Goal: Task Accomplishment & Management: Manage account settings

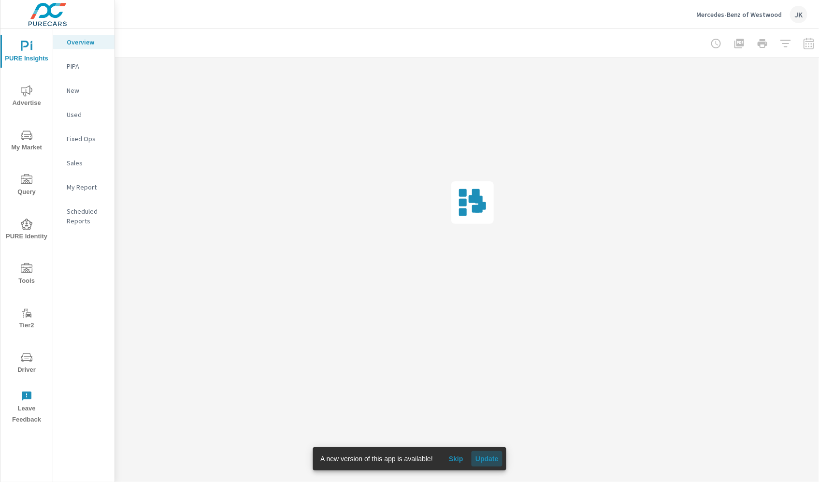
click at [481, 460] on span "Update" at bounding box center [486, 458] width 23 height 9
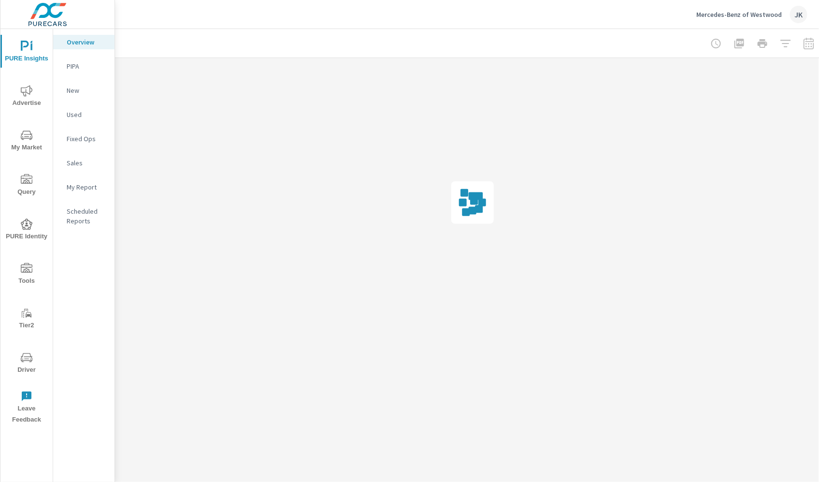
click at [72, 62] on p "PIPA" at bounding box center [87, 66] width 40 height 10
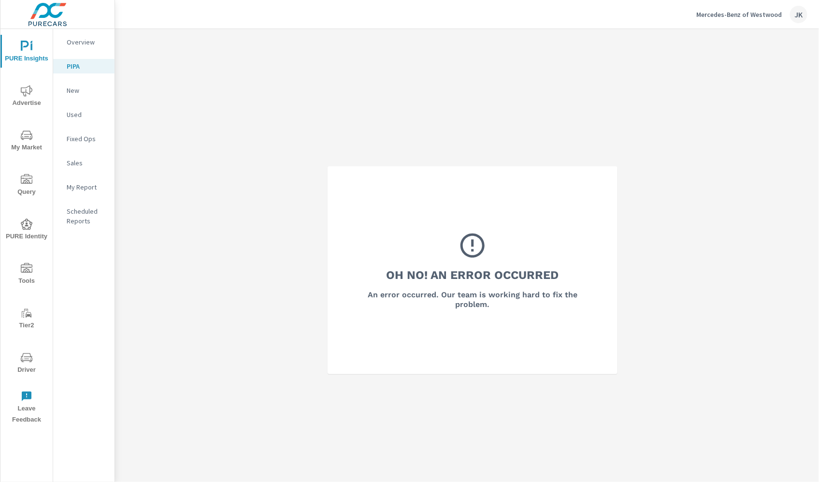
click at [73, 36] on div "Overview" at bounding box center [83, 42] width 61 height 14
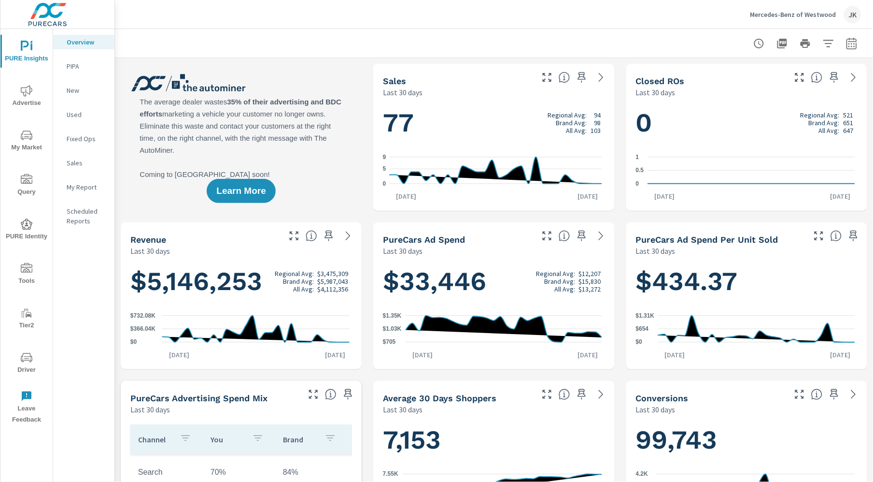
click at [818, 53] on div at bounding box center [494, 43] width 735 height 28
click at [818, 44] on icon "button" at bounding box center [852, 44] width 12 height 12
select select "Last 30 days"
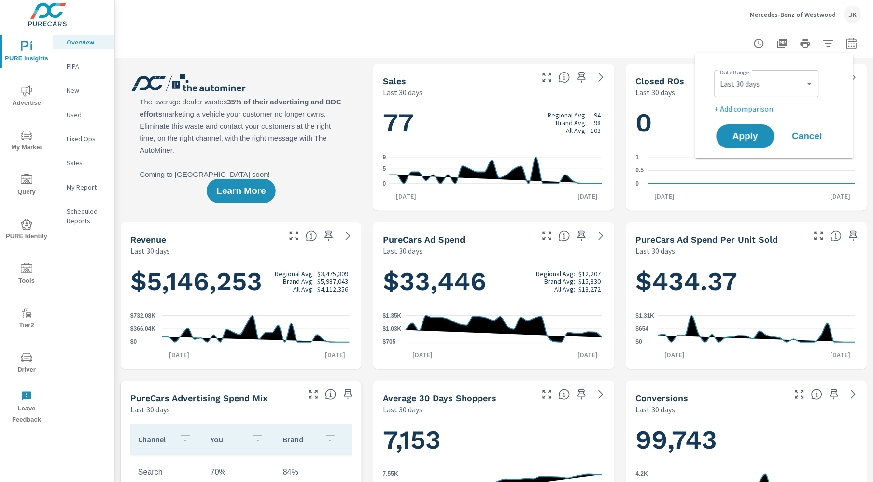
click at [747, 115] on div "Date Range Custom Yesterday Last week Last 7 days Last 14 days Last 30 days Las…" at bounding box center [774, 105] width 135 height 90
click at [746, 110] on p "+ Add comparison" at bounding box center [777, 109] width 124 height 12
select select "Previous period"
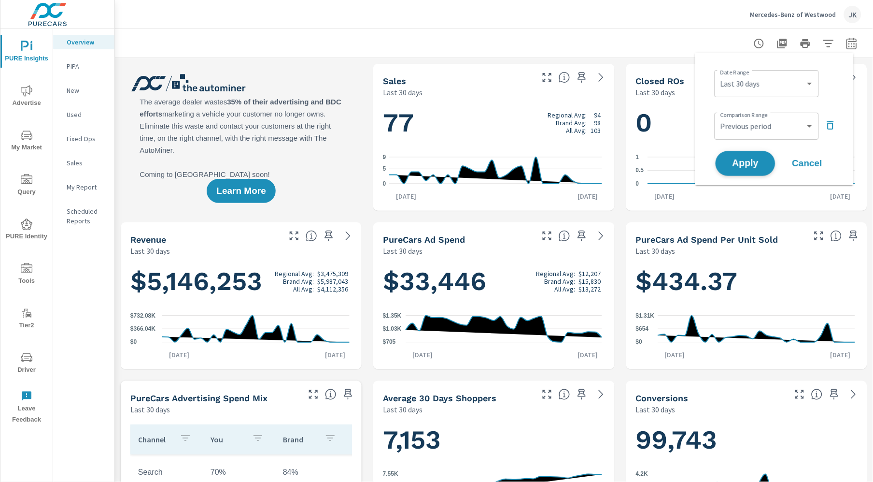
click at [741, 167] on span "Apply" at bounding box center [746, 163] width 40 height 9
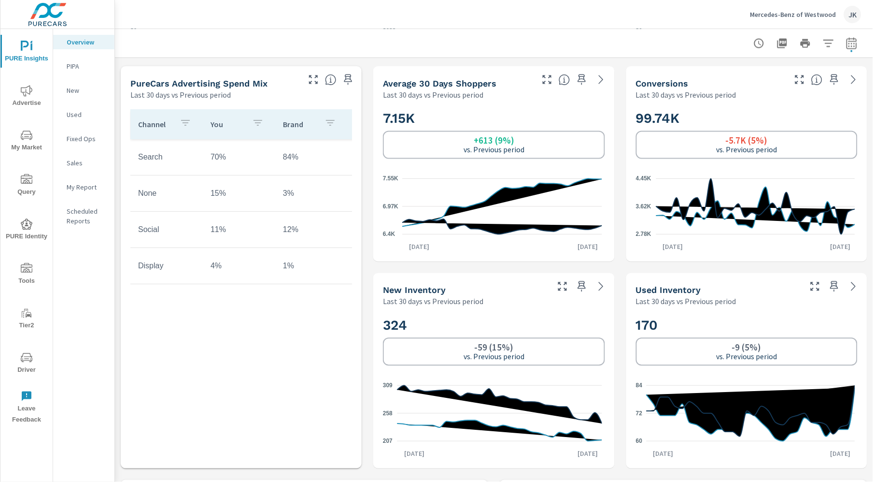
scroll to position [418, 0]
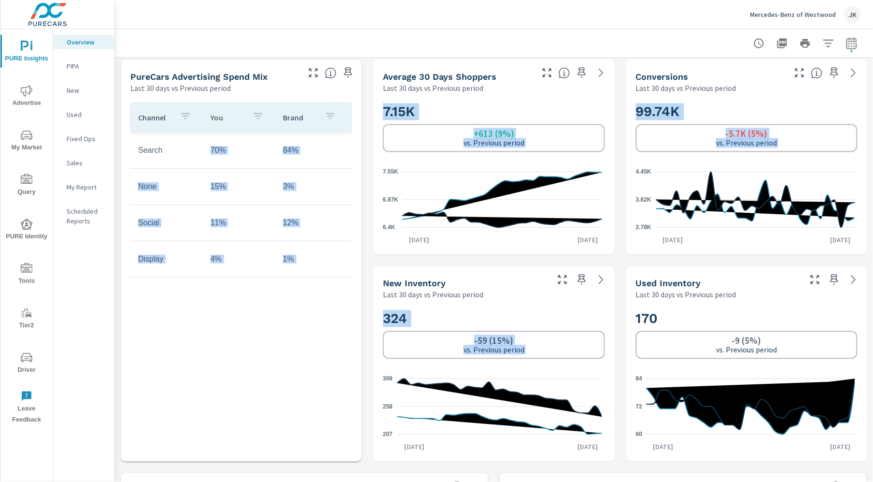
drag, startPoint x: 417, startPoint y: 377, endPoint x: 135, endPoint y: 376, distance: 282.1
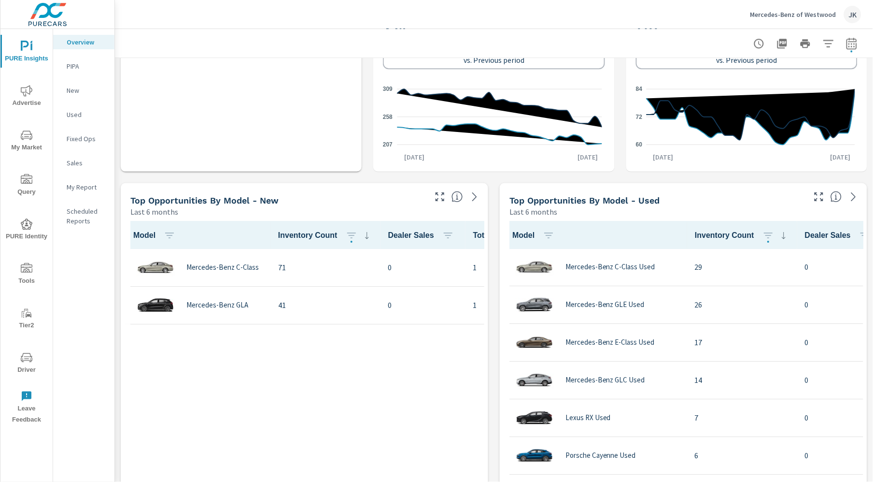
scroll to position [0, 0]
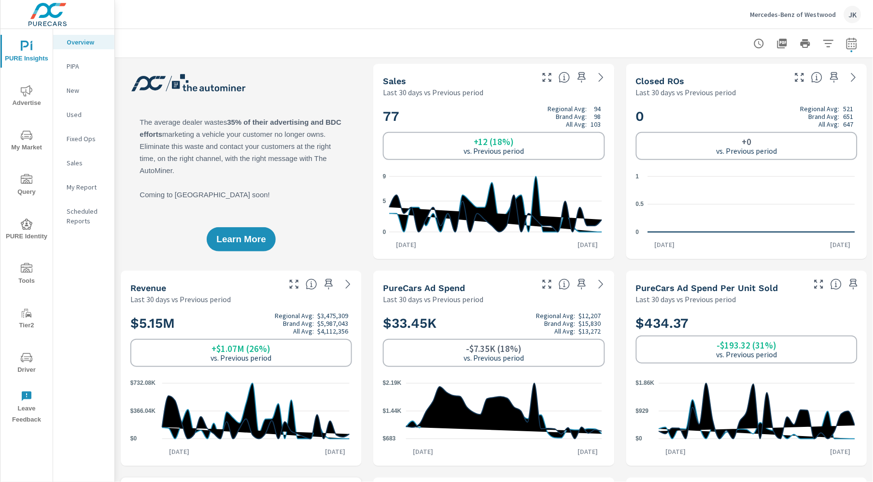
click at [818, 49] on icon "button" at bounding box center [852, 43] width 10 height 12
select select "Last 30 days"
select select "Previous period"
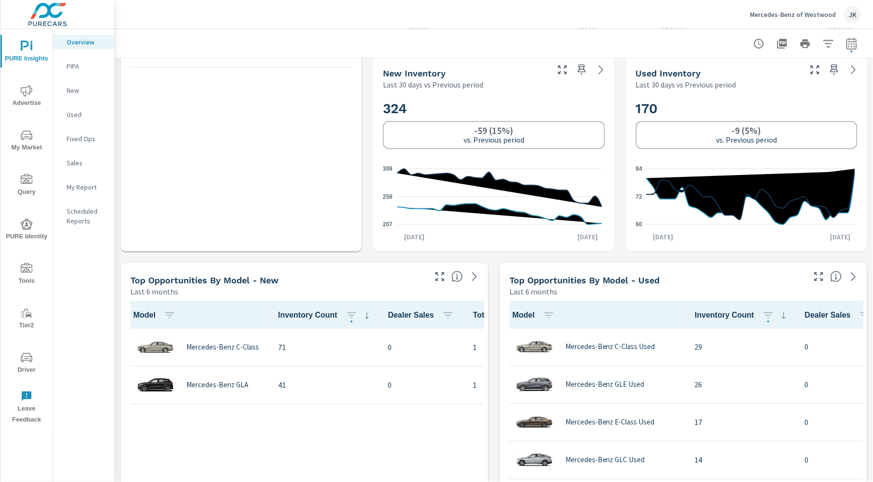
scroll to position [801, 0]
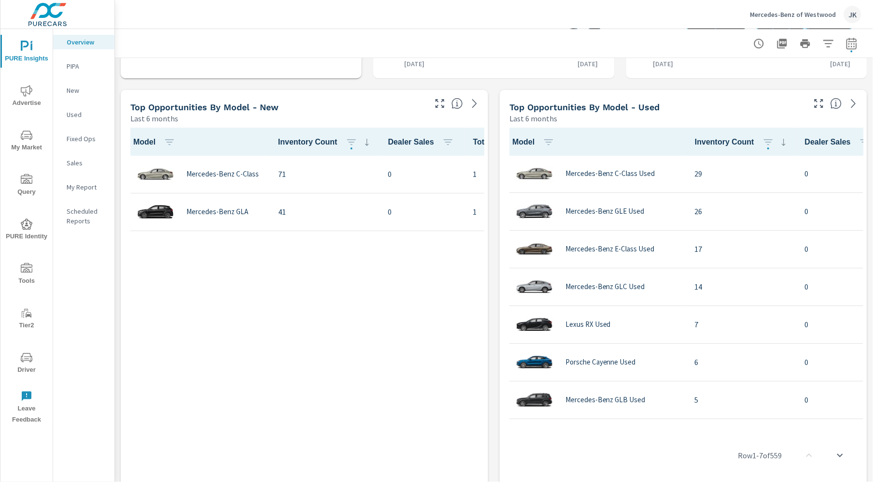
drag, startPoint x: 615, startPoint y: 426, endPoint x: 630, endPoint y: 425, distance: 15.0
click at [630, 426] on div "Row 1 - 7 of 559" at bounding box center [684, 455] width 360 height 58
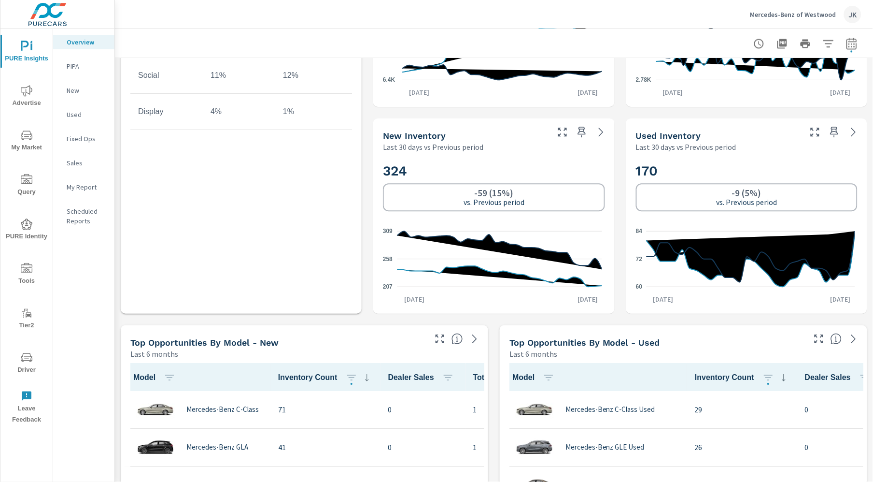
scroll to position [455, 0]
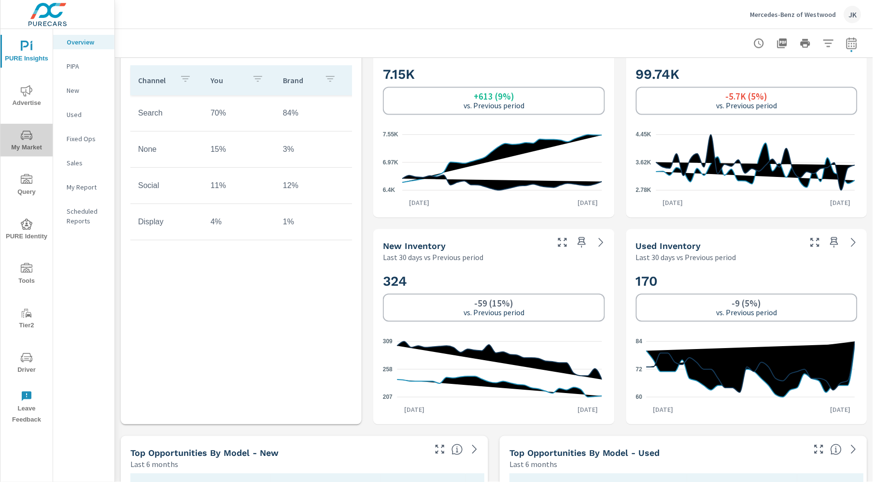
click at [25, 135] on icon "nav menu" at bounding box center [27, 135] width 12 height 12
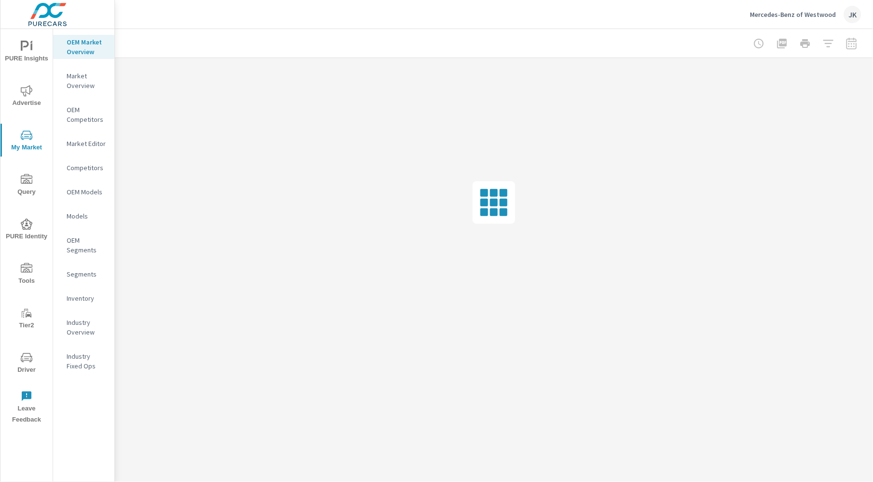
click at [80, 296] on p "Inventory" at bounding box center [87, 298] width 40 height 10
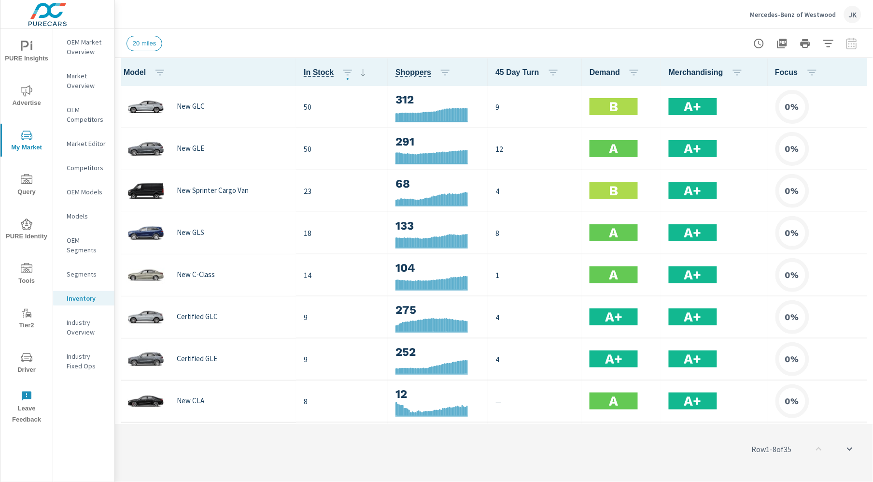
scroll to position [0, 0]
click at [818, 71] on icon "button" at bounding box center [860, 72] width 2 height 8
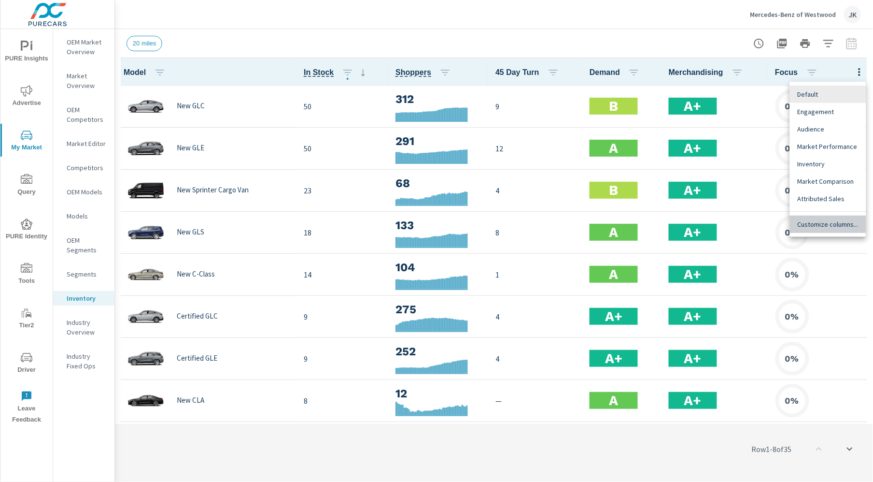
click at [818, 231] on div "Customize columns..." at bounding box center [828, 223] width 76 height 17
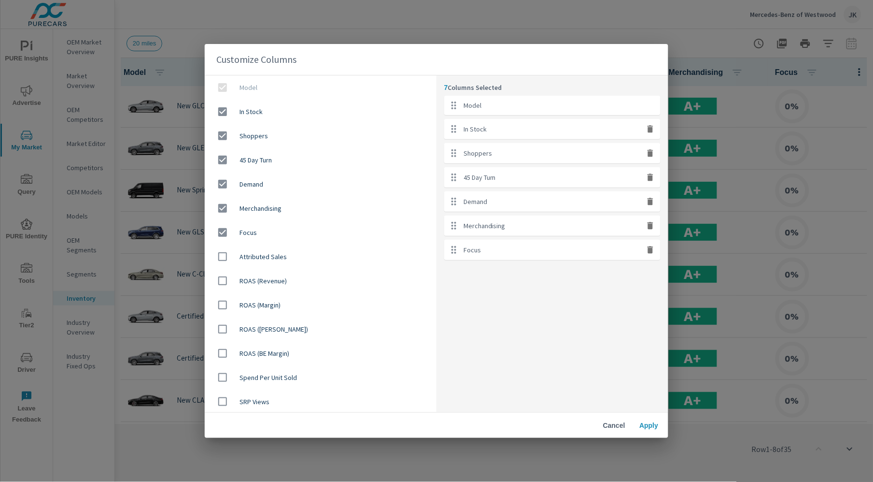
click at [651, 225] on icon "button" at bounding box center [651, 225] width 6 height 7
checkbox input "false"
click at [651, 226] on icon "button" at bounding box center [651, 225] width 6 height 7
checkbox input "false"
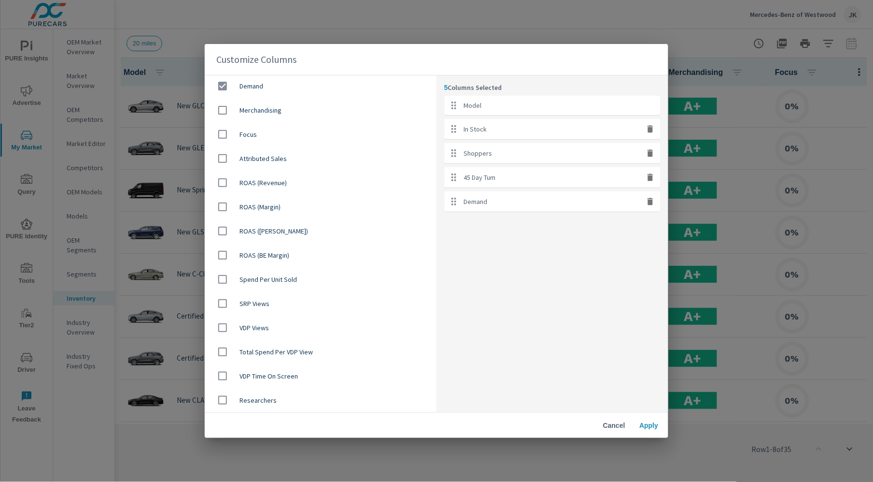
scroll to position [112, 0]
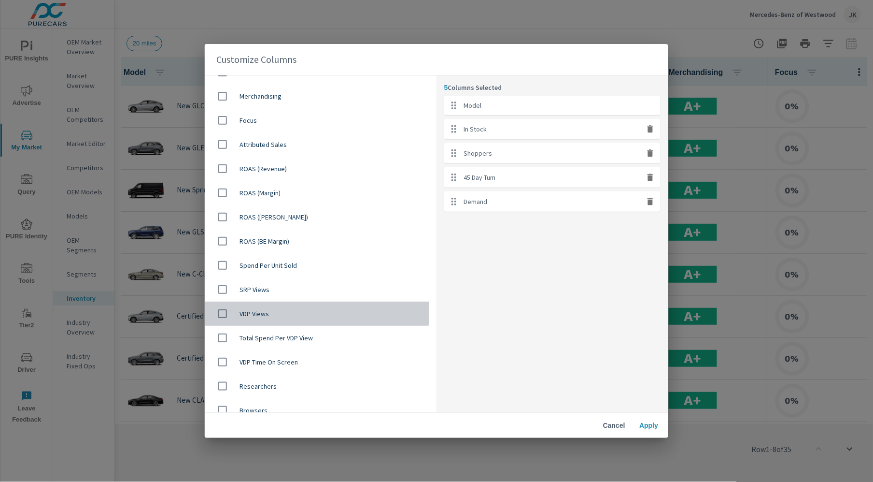
click at [222, 313] on input "checkbox" at bounding box center [223, 313] width 20 height 20
checkbox input "true"
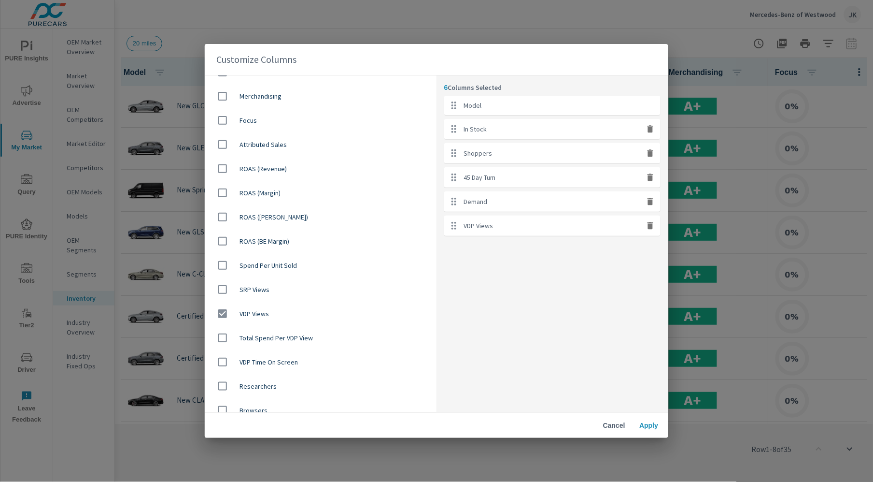
click at [222, 287] on input "checkbox" at bounding box center [223, 289] width 20 height 20
checkbox input "true"
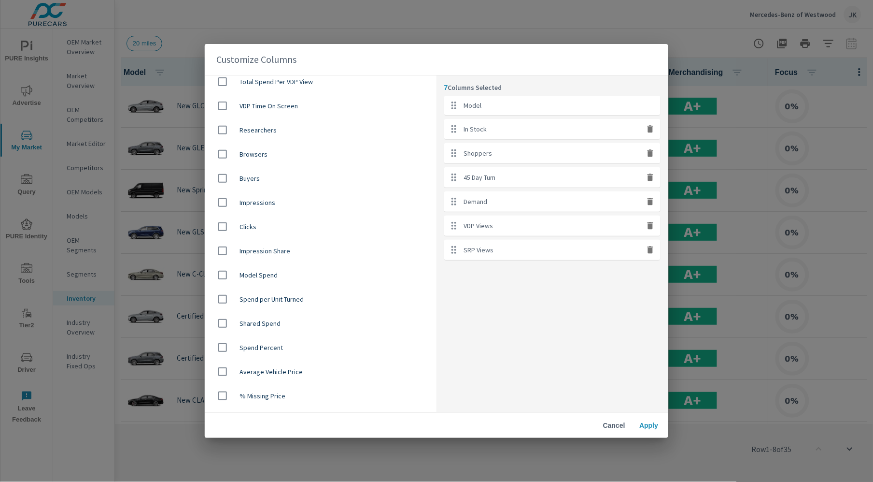
scroll to position [361, 0]
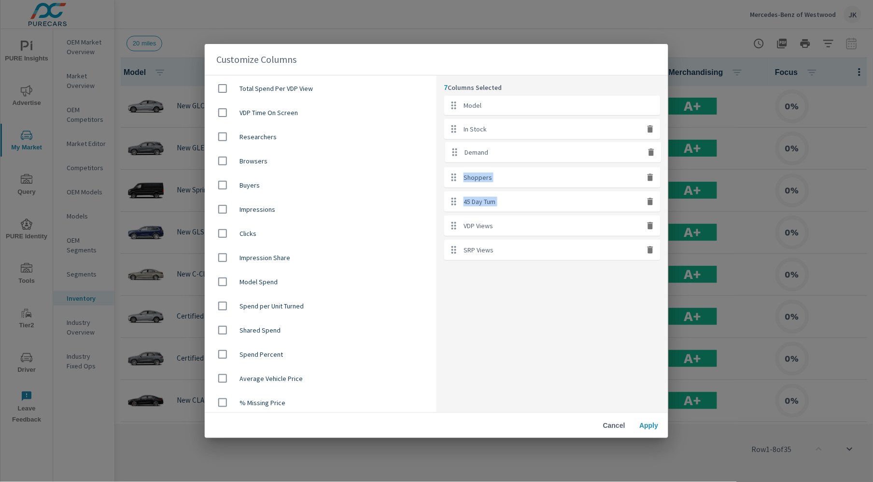
drag, startPoint x: 501, startPoint y: 154, endPoint x: 503, endPoint y: 143, distance: 10.8
click at [503, 143] on ul "Model In Stock Shoppers 45 Day Turn Demand VDP Views SRP Views" at bounding box center [552, 178] width 216 height 164
drag, startPoint x: 512, startPoint y: 305, endPoint x: 506, endPoint y: 296, distance: 11.5
click at [512, 305] on div "7 Columns Selected Model In Stock Demand Shoppers 45 Day Turn VDP Views SRP Vie…" at bounding box center [553, 243] width 232 height 337
click at [647, 425] on span "Apply" at bounding box center [649, 425] width 23 height 9
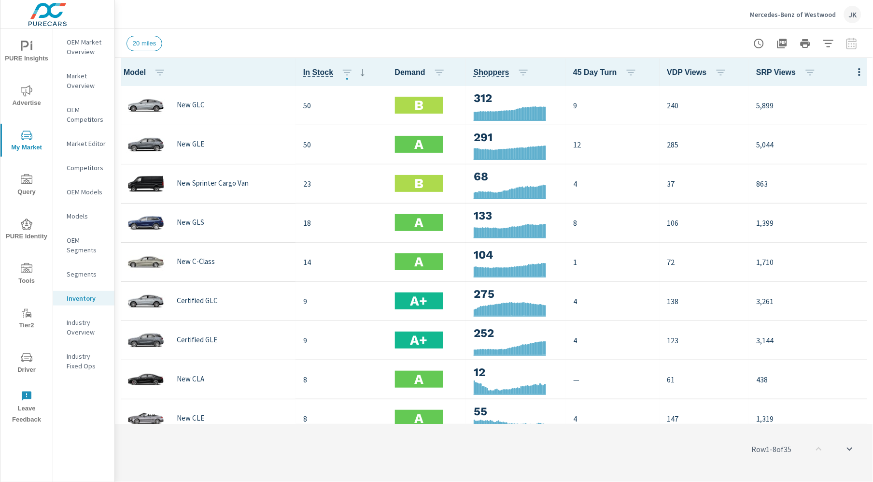
click at [818, 43] on div at bounding box center [806, 43] width 112 height 19
click at [583, 12] on div "Mercedes-Benz of Westwood JK" at bounding box center [494, 14] width 735 height 28
click at [818, 46] on button "button" at bounding box center [828, 43] width 19 height 19
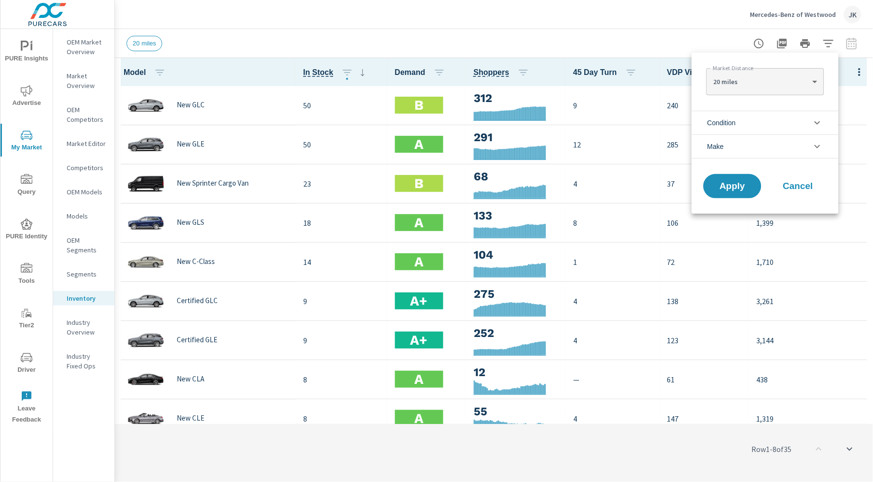
click at [804, 196] on button "Cancel" at bounding box center [798, 186] width 58 height 24
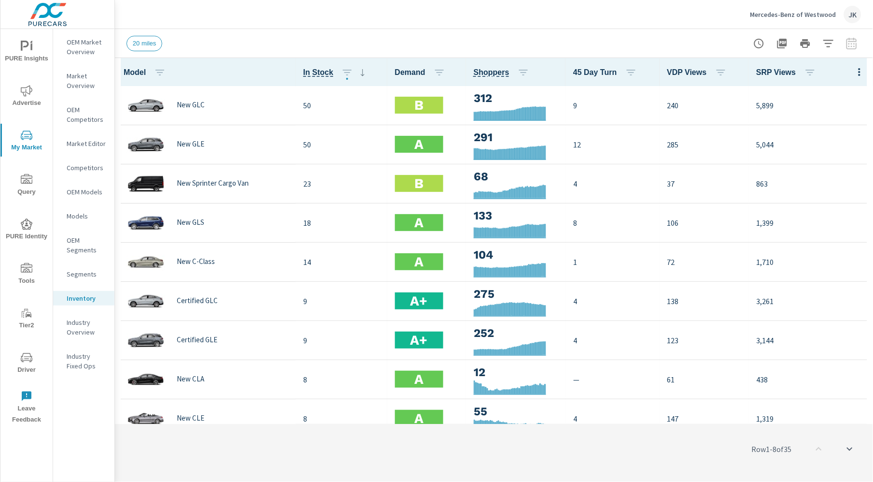
click at [818, 48] on div at bounding box center [806, 43] width 112 height 19
click at [818, 44] on div at bounding box center [806, 43] width 112 height 19
click at [818, 68] on icon "button" at bounding box center [860, 72] width 12 height 12
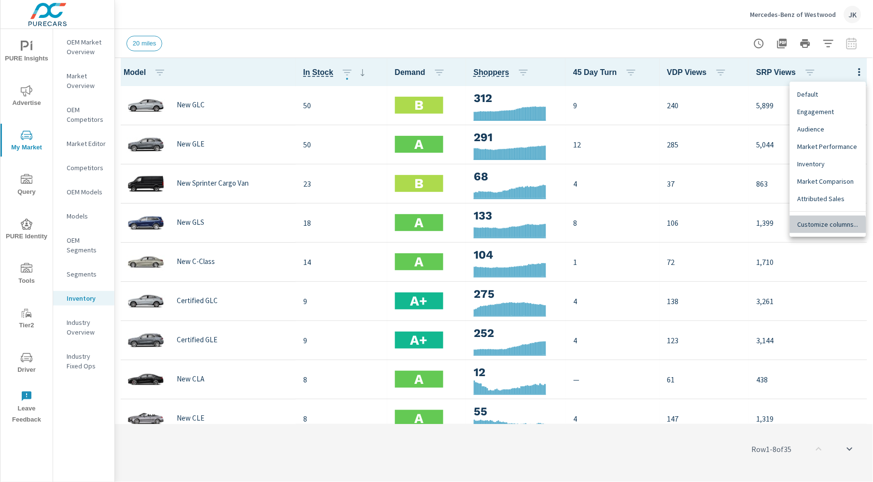
click at [818, 227] on span "Customize columns..." at bounding box center [828, 224] width 61 height 10
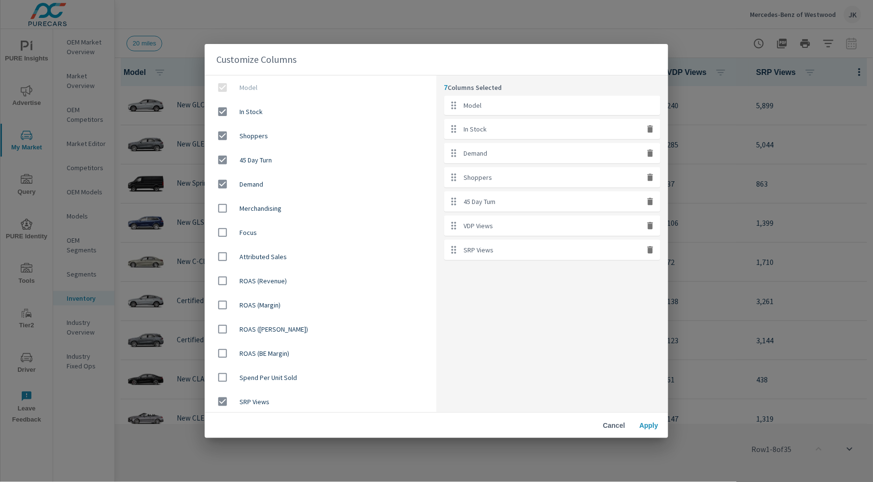
click at [651, 228] on icon "button" at bounding box center [651, 225] width 6 height 7
checkbox input "false"
click at [649, 428] on span "Apply" at bounding box center [649, 425] width 23 height 9
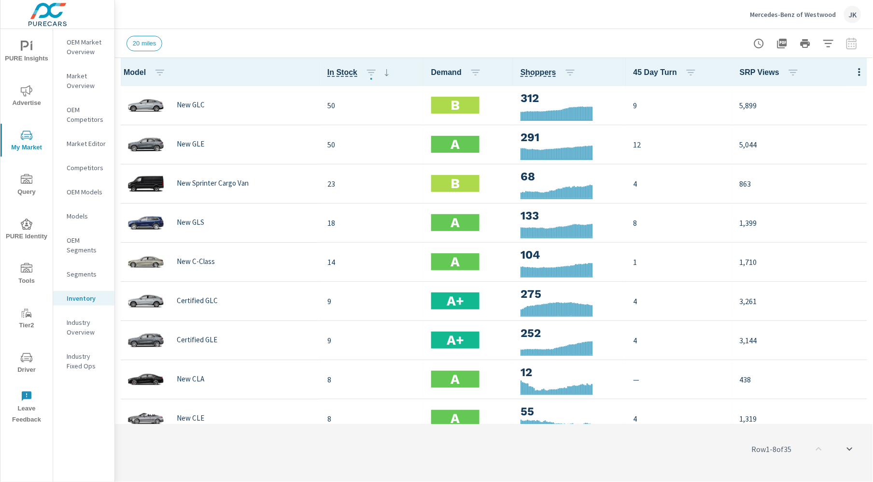
click at [600, 23] on div "Mercedes-Benz of Westwood JK" at bounding box center [494, 14] width 735 height 28
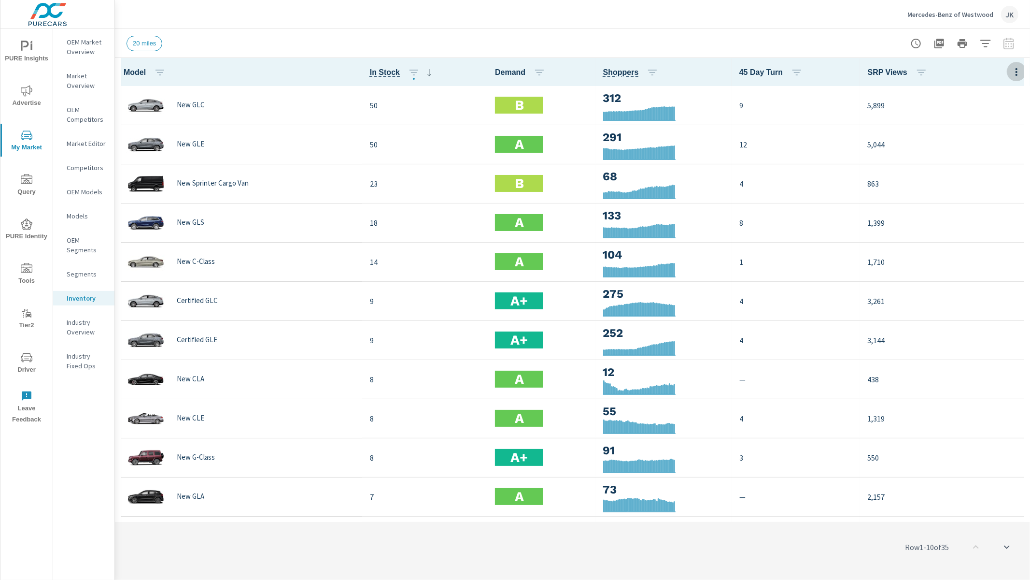
click at [818, 71] on icon "button" at bounding box center [1017, 72] width 12 height 12
click at [818, 226] on span "Customize columns..." at bounding box center [985, 224] width 61 height 10
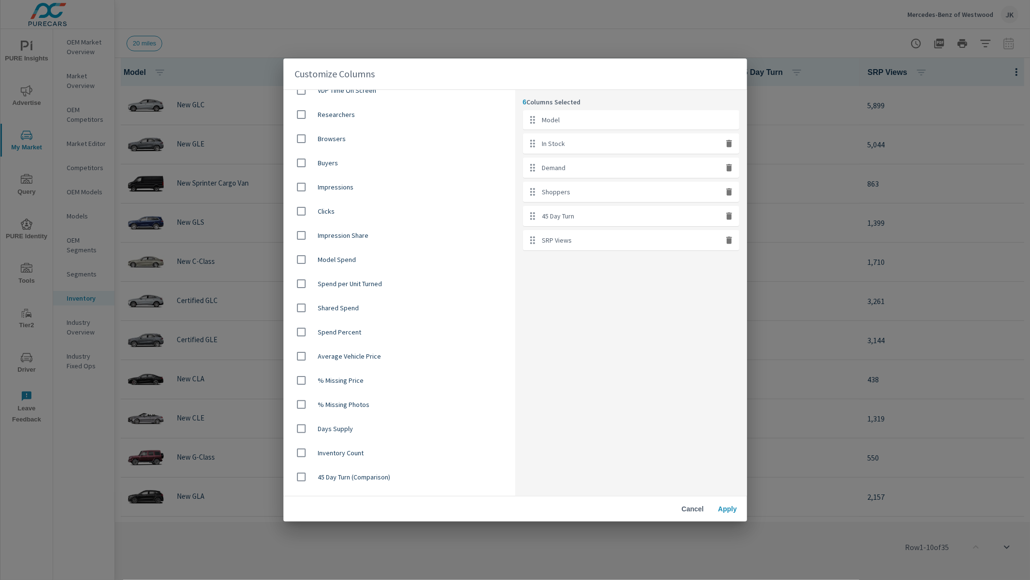
scroll to position [453, 0]
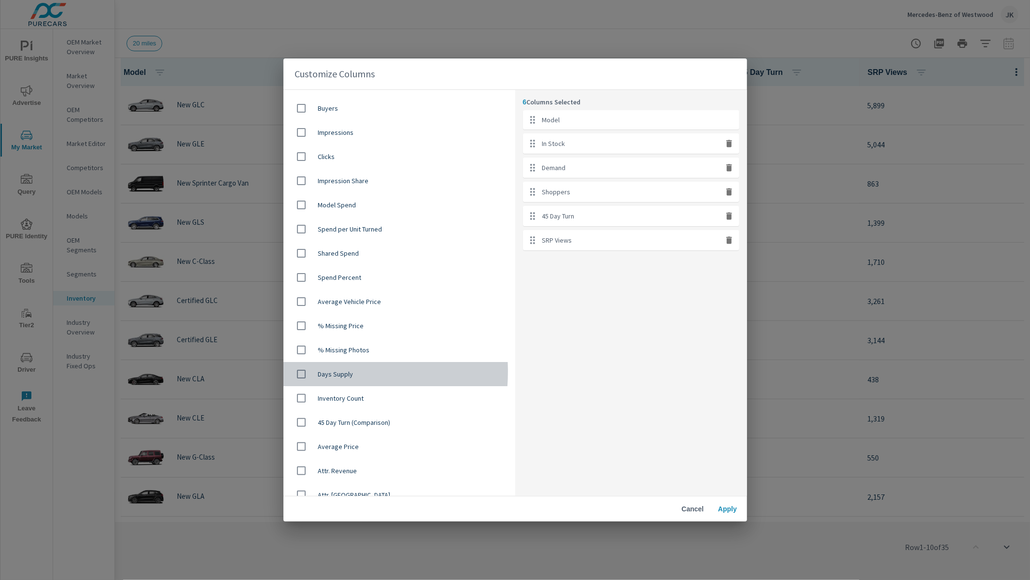
click at [301, 371] on input "checkbox" at bounding box center [301, 374] width 20 height 20
checkbox input "true"
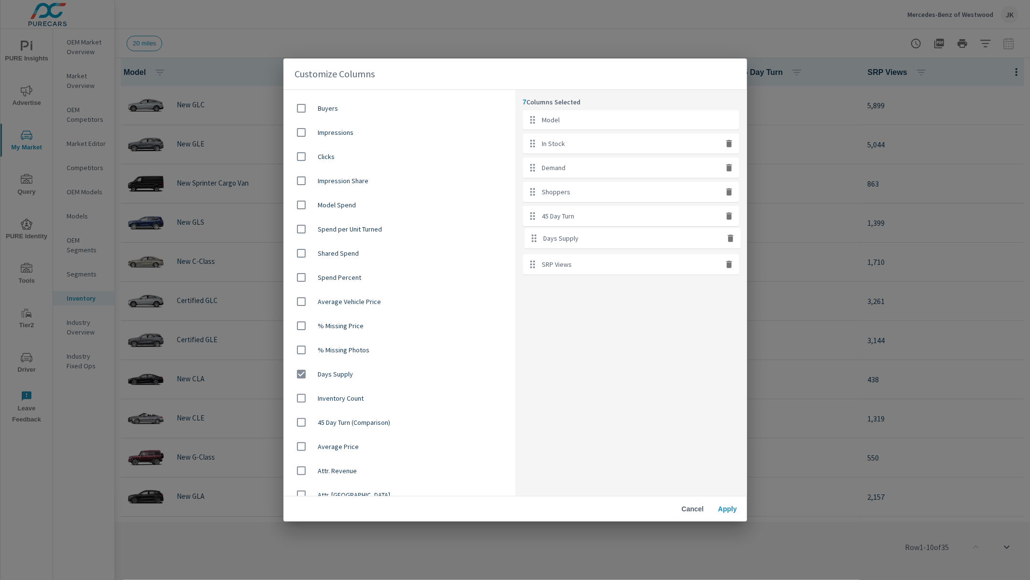
drag, startPoint x: 698, startPoint y: 247, endPoint x: 699, endPoint y: 235, distance: 11.7
click at [699, 235] on ul "Model In Stock Demand Shoppers 45 Day Turn SRP Views Days Supply" at bounding box center [631, 192] width 216 height 164
click at [723, 481] on span "Apply" at bounding box center [727, 508] width 23 height 9
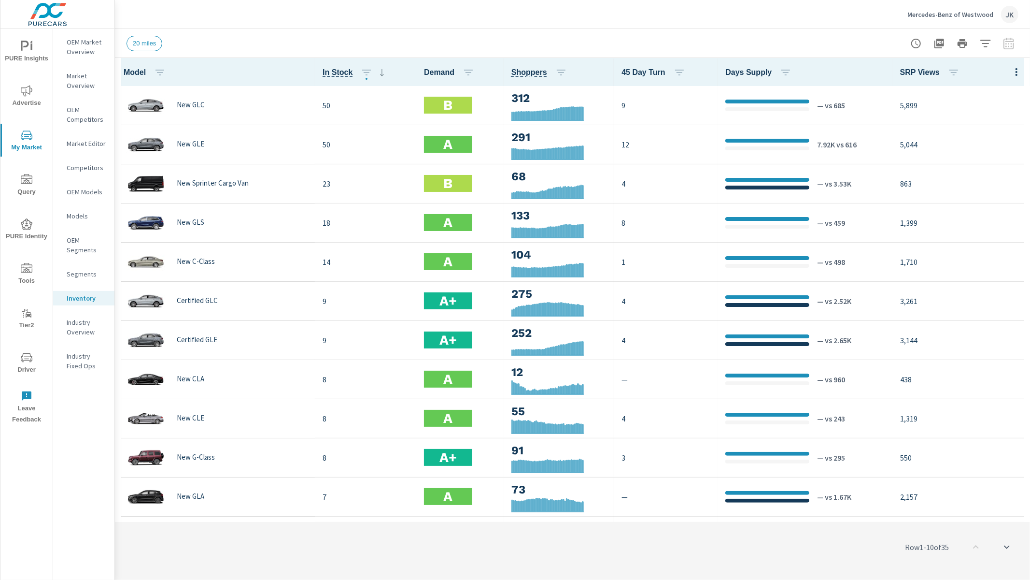
click at [818, 70] on icon "button" at bounding box center [1017, 72] width 12 height 12
click at [818, 223] on span "Customize columns..." at bounding box center [985, 224] width 61 height 10
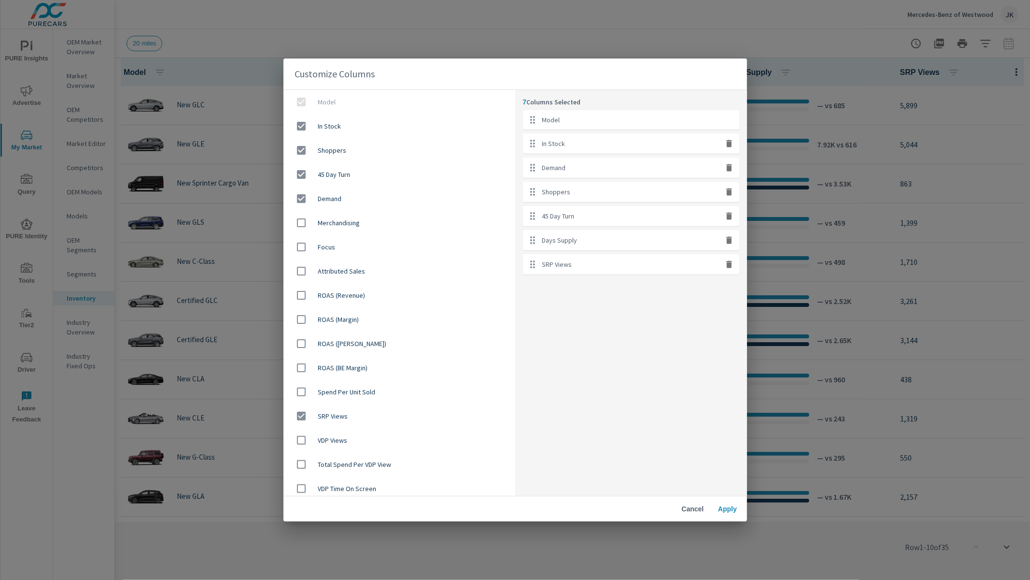
click at [727, 238] on icon "button" at bounding box center [729, 240] width 6 height 7
checkbox input "false"
click at [733, 481] on span "Apply" at bounding box center [727, 508] width 23 height 9
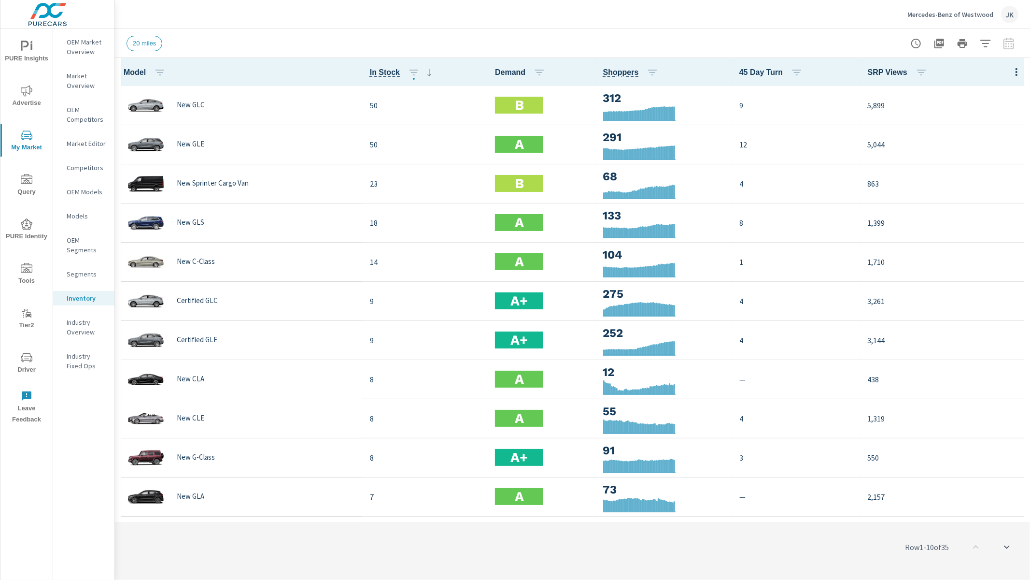
click at [28, 97] on span "Advertise" at bounding box center [26, 97] width 46 height 24
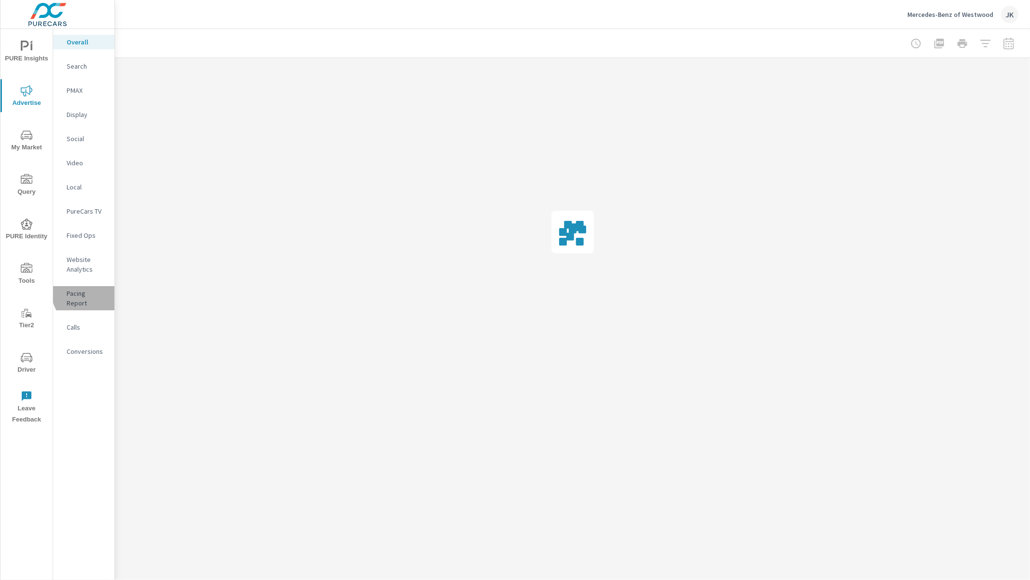
click at [88, 293] on p "Pacing Report" at bounding box center [87, 297] width 40 height 19
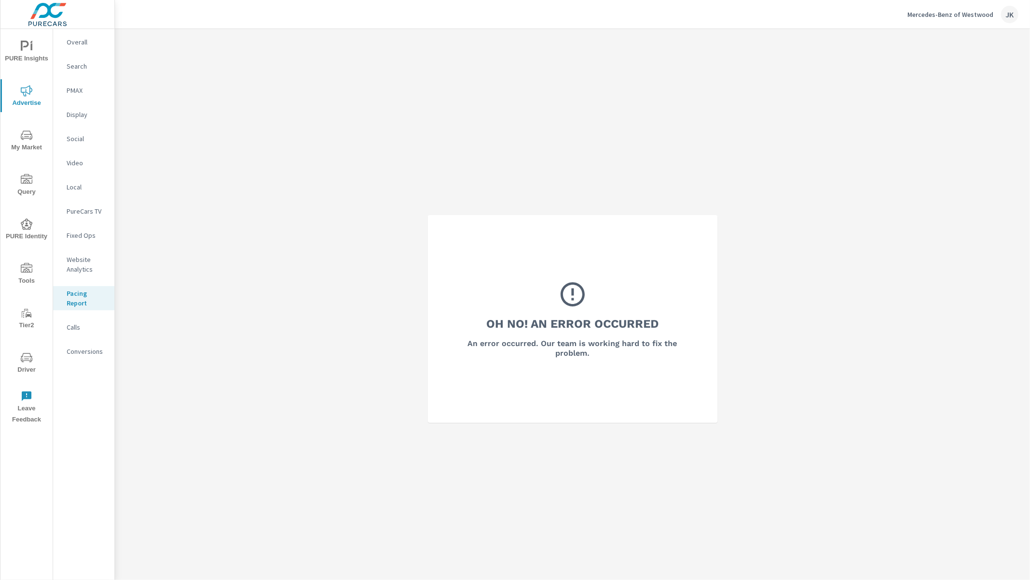
click at [76, 42] on p "Overall" at bounding box center [87, 42] width 40 height 10
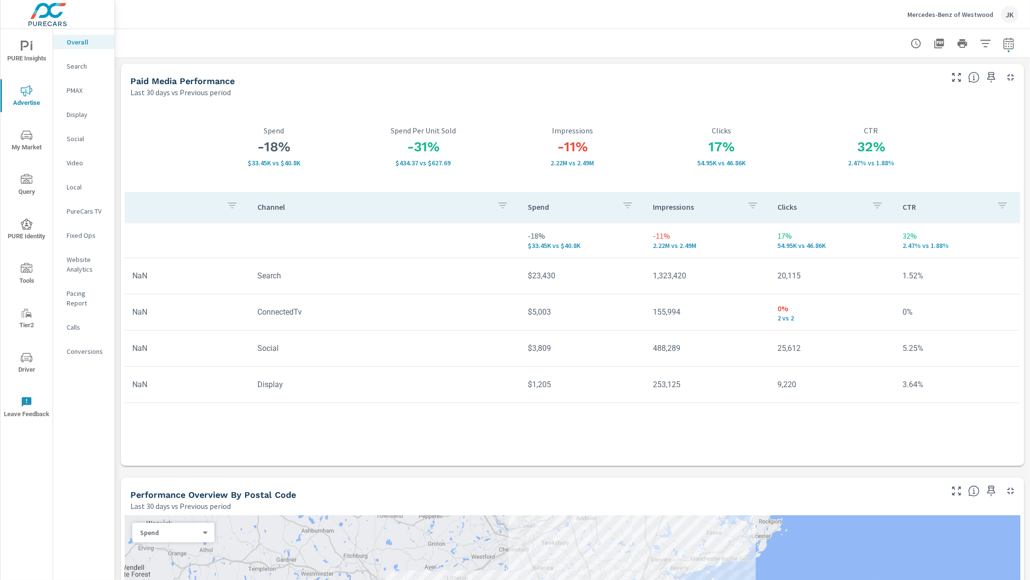
scroll to position [234, 0]
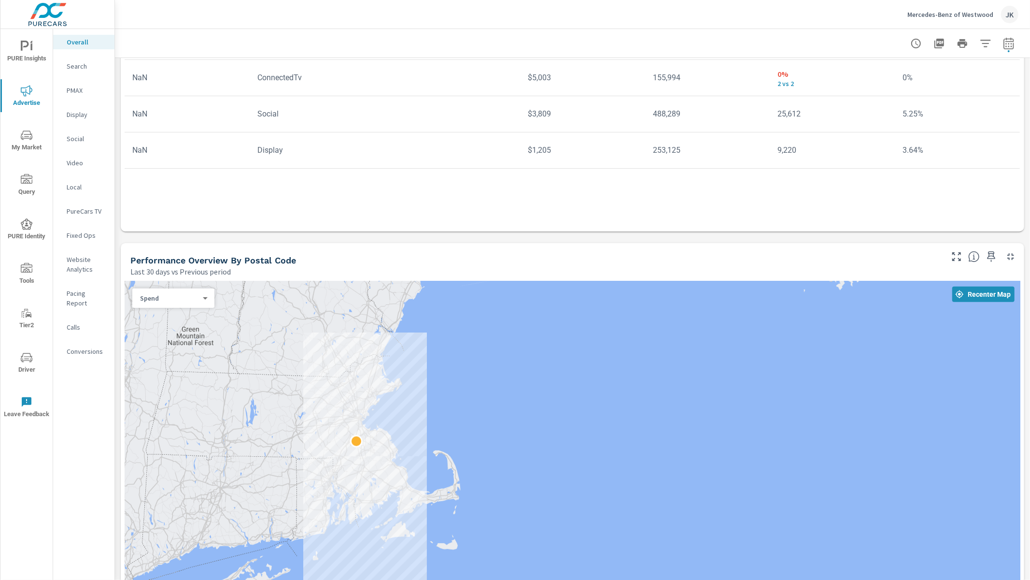
scroll to position [303, 0]
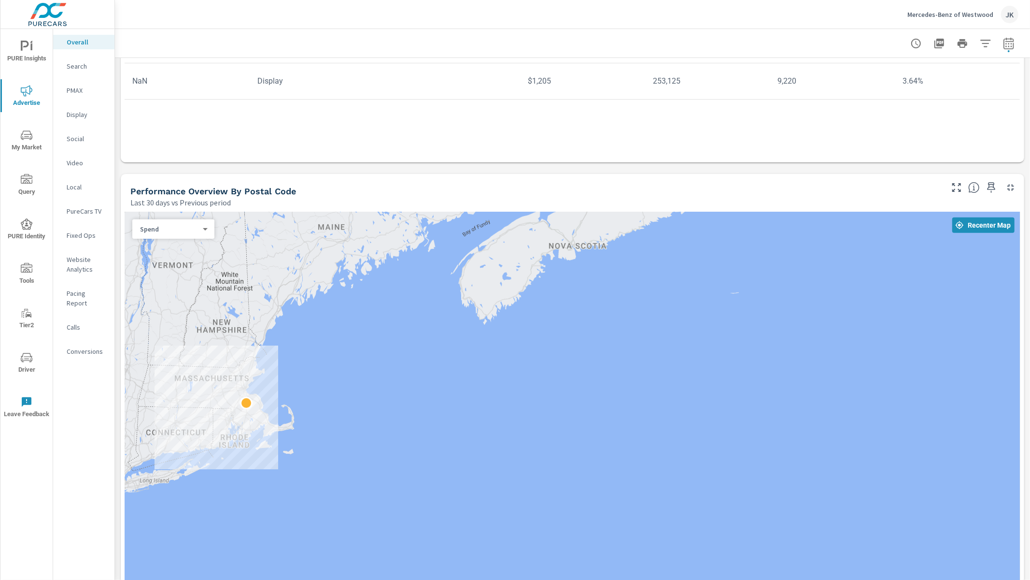
scroll to position [172, 0]
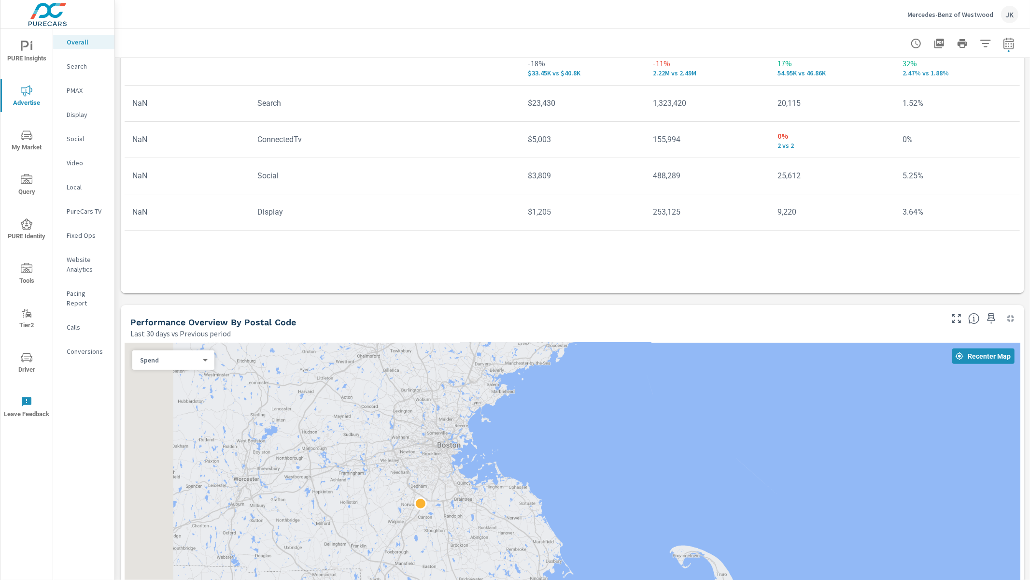
drag, startPoint x: 192, startPoint y: 520, endPoint x: 699, endPoint y: 427, distance: 515.3
click at [736, 415] on div at bounding box center [573, 559] width 896 height 434
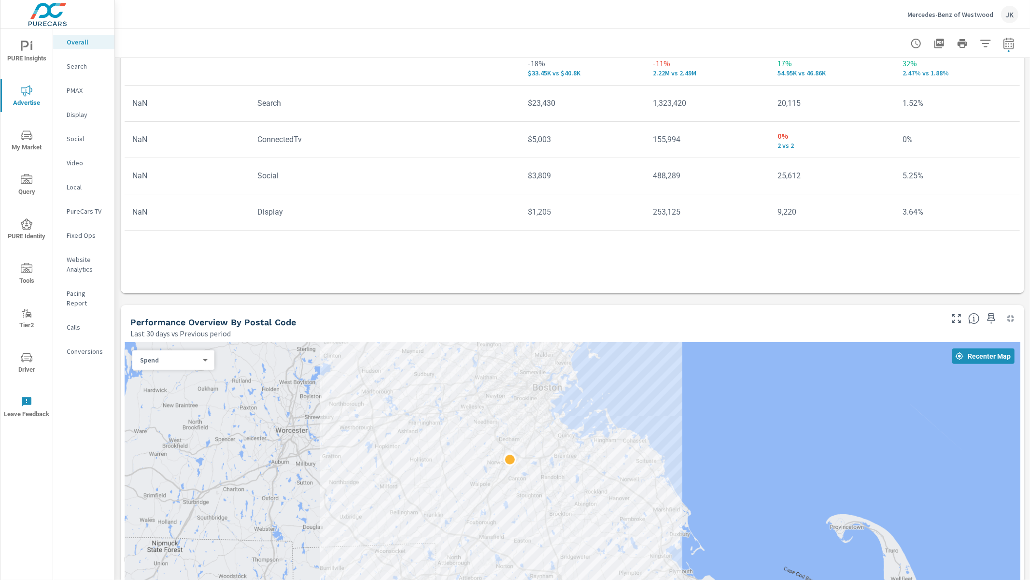
drag, startPoint x: 561, startPoint y: 469, endPoint x: 480, endPoint y: 508, distance: 89.9
click at [511, 481] on div at bounding box center [573, 559] width 896 height 434
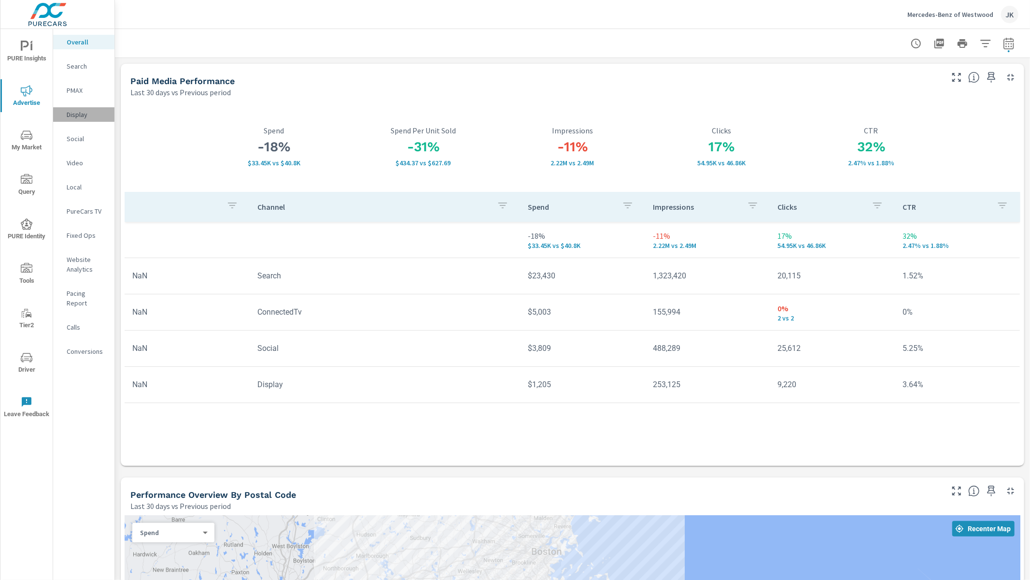
click at [76, 116] on p "Display" at bounding box center [87, 115] width 40 height 10
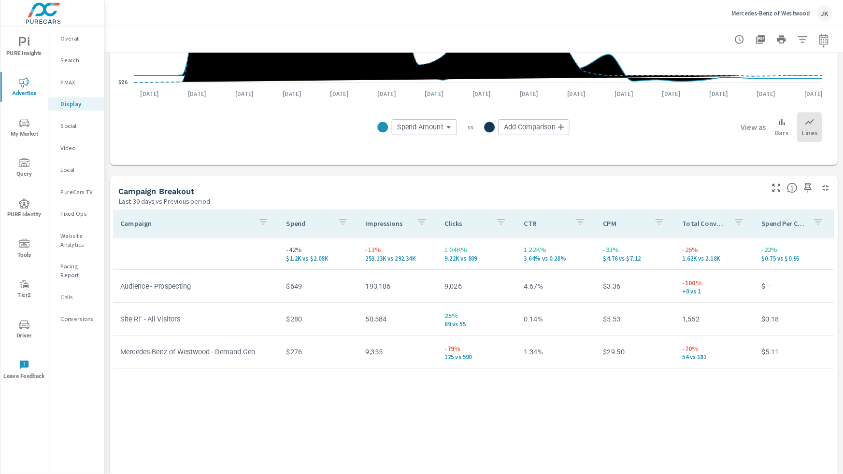
scroll to position [284, 0]
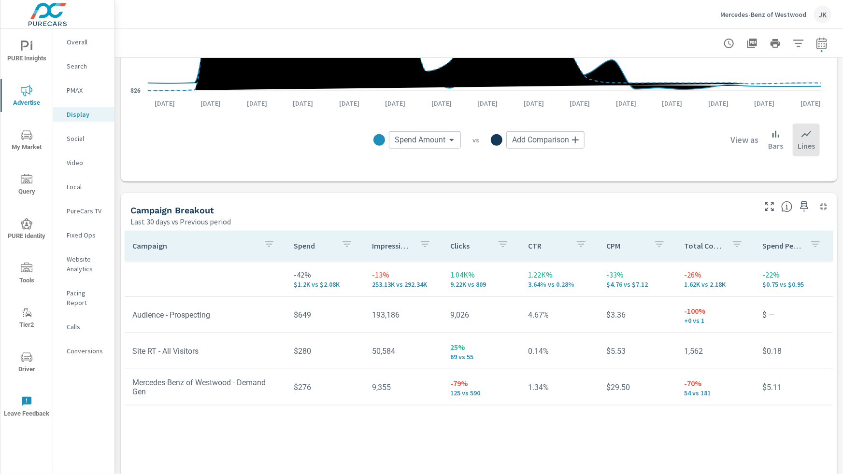
click at [79, 138] on p "Social" at bounding box center [87, 139] width 40 height 10
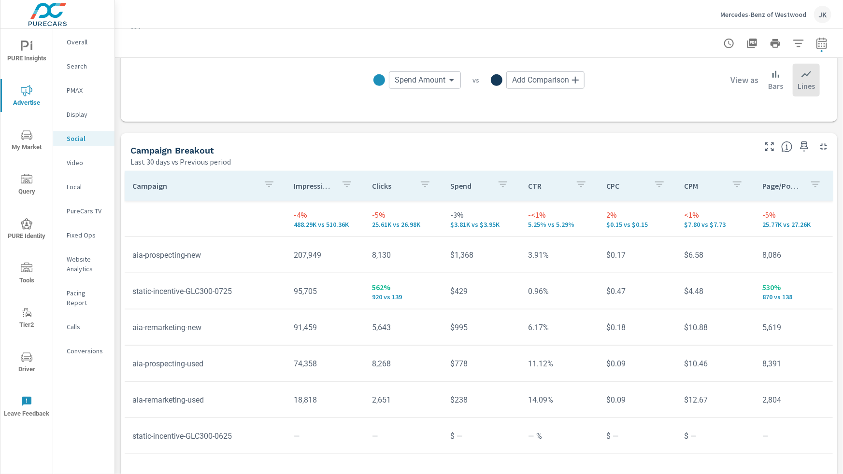
scroll to position [373, 0]
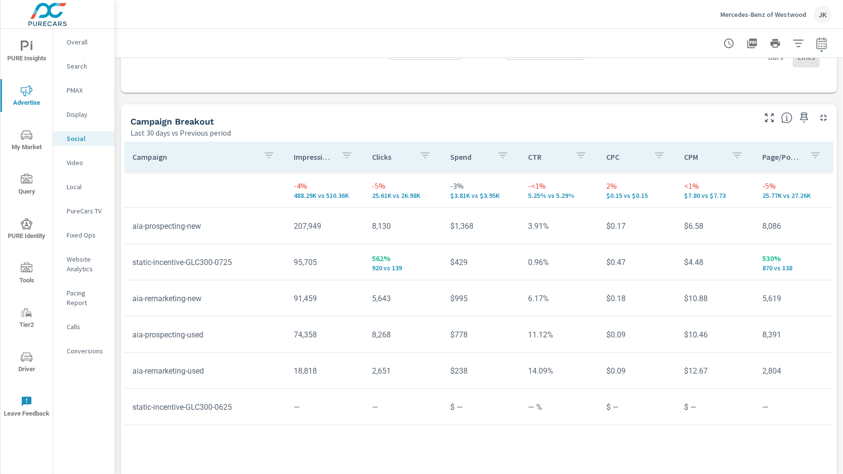
click at [646, 466] on div "Campaign Impressions Clicks Spend CTR CPC CPM Page/Post Action -4% 488.29K vs 5…" at bounding box center [479, 315] width 709 height 346
click at [816, 41] on icon "button" at bounding box center [822, 44] width 12 height 12
select select "Last 30 days"
select select "Previous period"
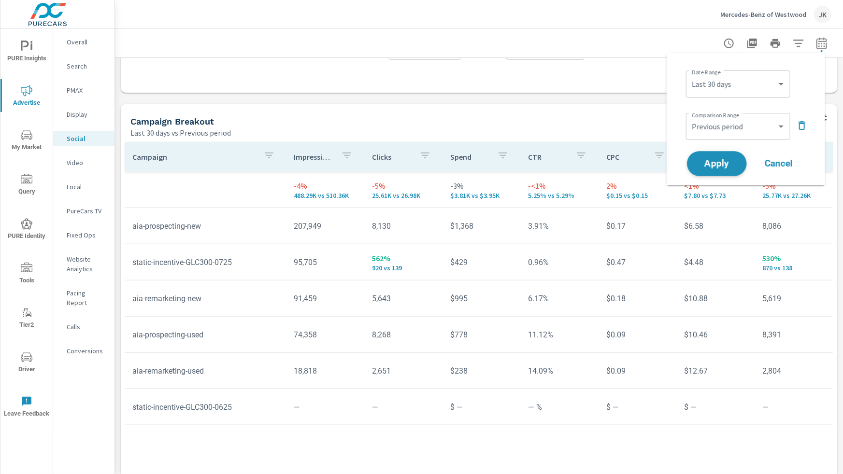
click at [732, 164] on span "Apply" at bounding box center [717, 163] width 40 height 9
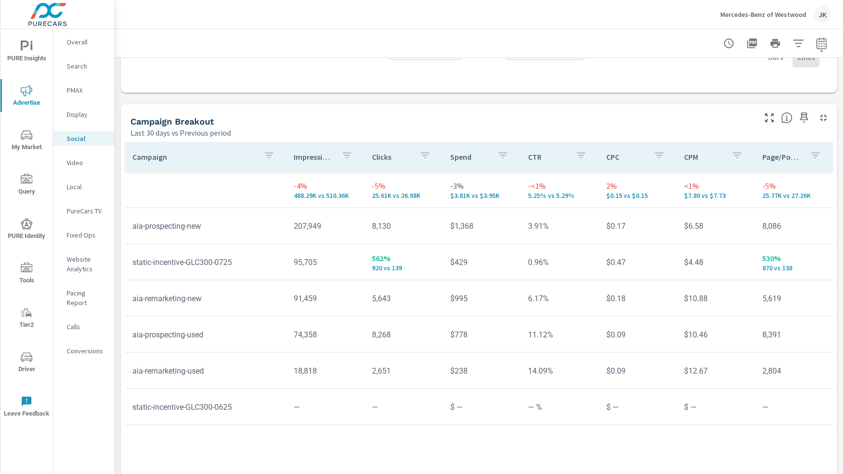
click at [84, 207] on p "PureCars TV" at bounding box center [87, 211] width 40 height 10
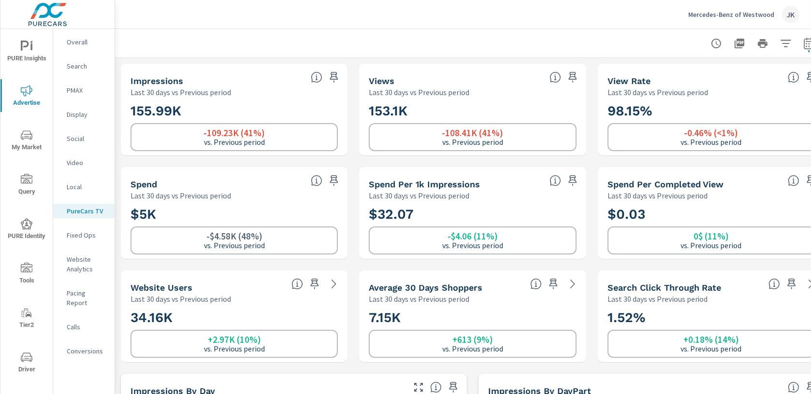
click at [783, 13] on div "JK" at bounding box center [790, 14] width 17 height 17
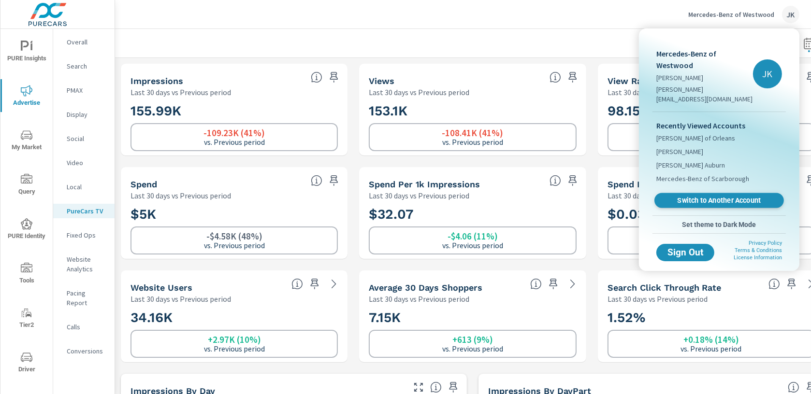
click at [731, 196] on span "Switch to Another Account" at bounding box center [718, 200] width 118 height 9
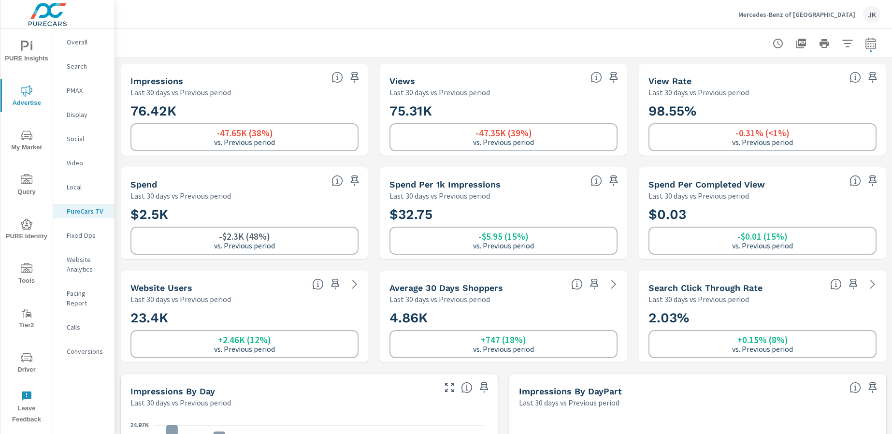
click at [182, 24] on div "Mercedes-Benz of Hanover JK" at bounding box center [504, 14] width 754 height 28
click at [75, 114] on p "Display" at bounding box center [87, 115] width 40 height 10
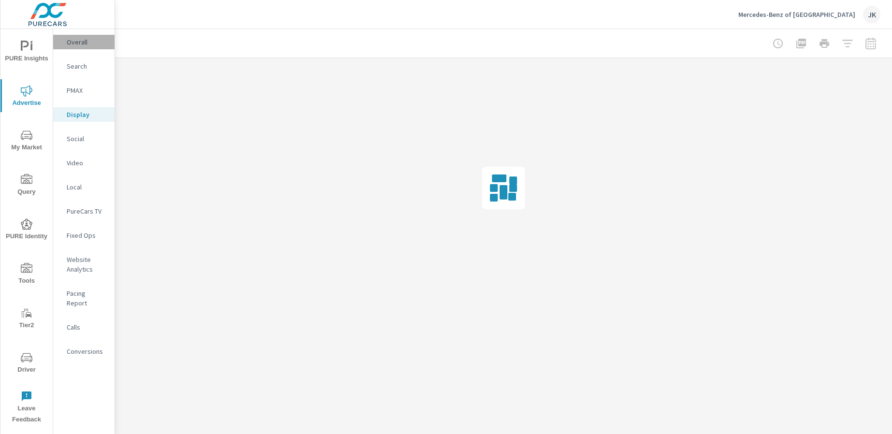
click at [65, 39] on div "Overall" at bounding box center [83, 42] width 61 height 14
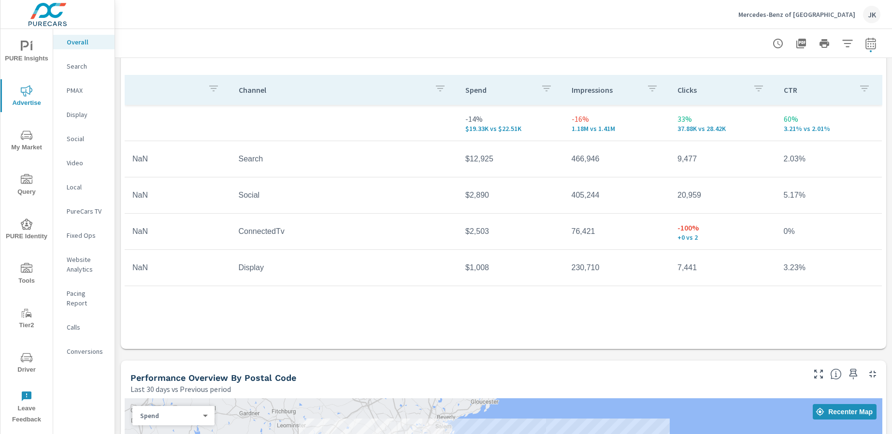
scroll to position [257, 0]
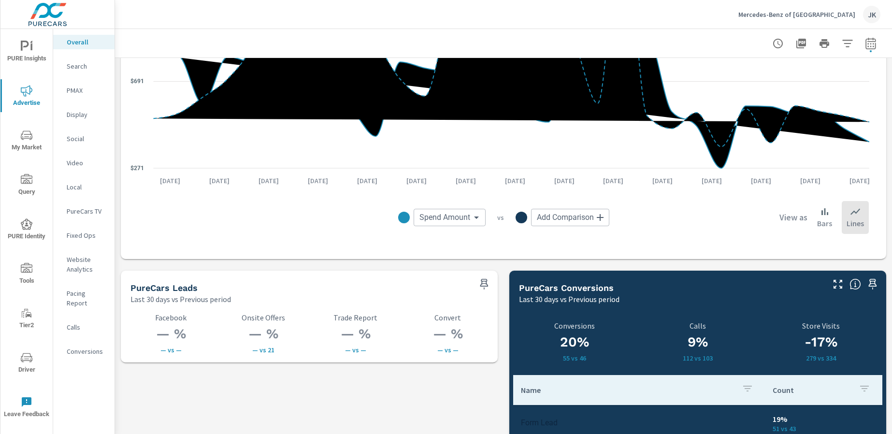
scroll to position [1381, 0]
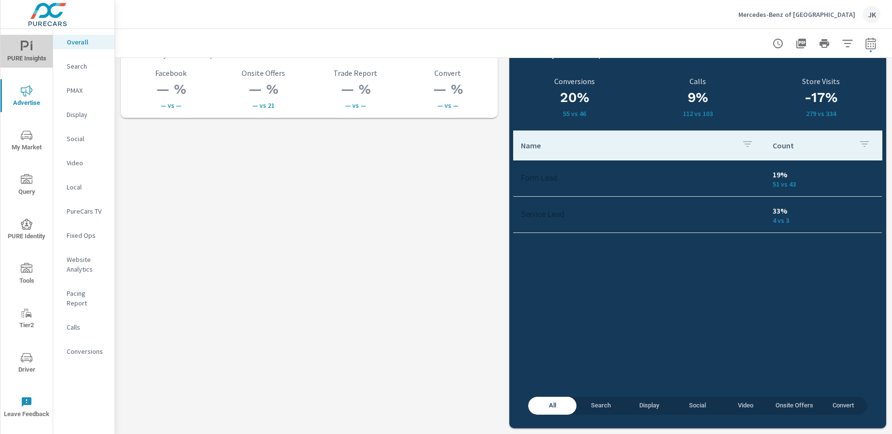
click at [23, 51] on icon "nav menu" at bounding box center [27, 47] width 12 height 12
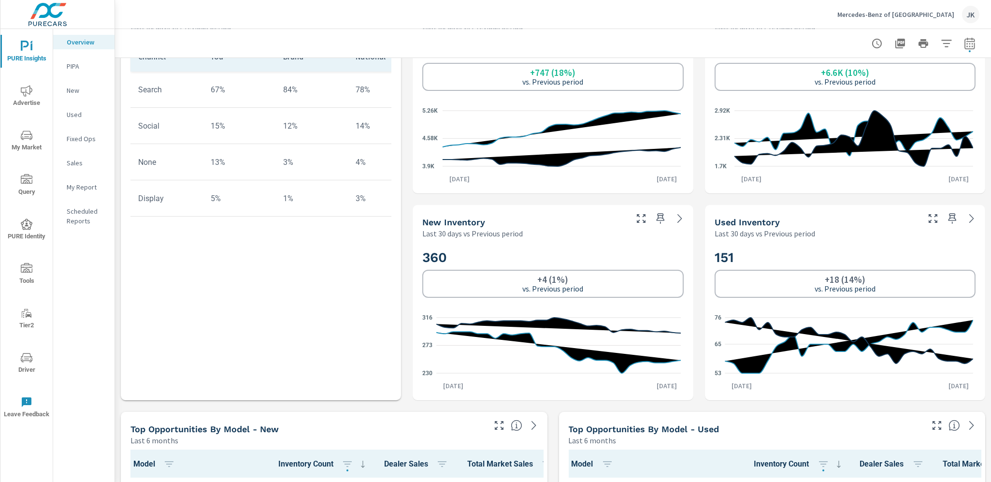
scroll to position [472, 0]
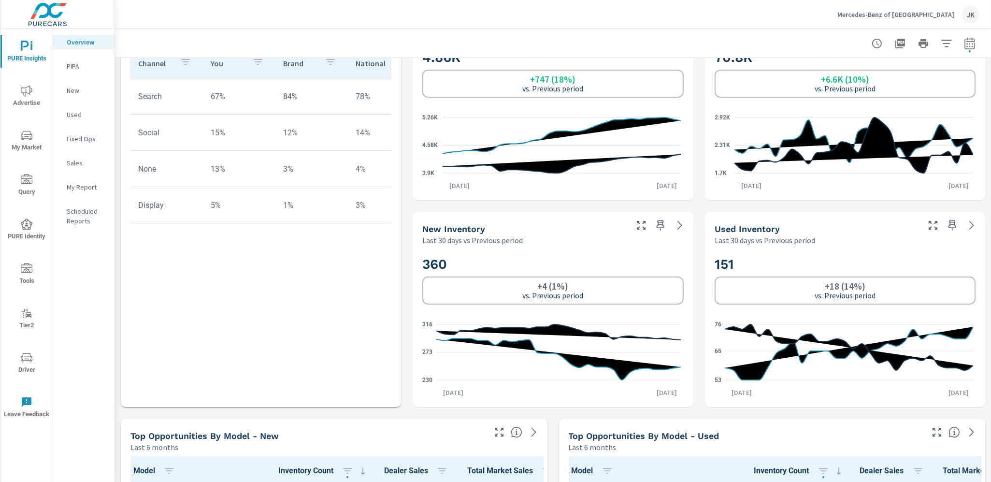
click at [27, 96] on icon "nav menu" at bounding box center [27, 91] width 12 height 12
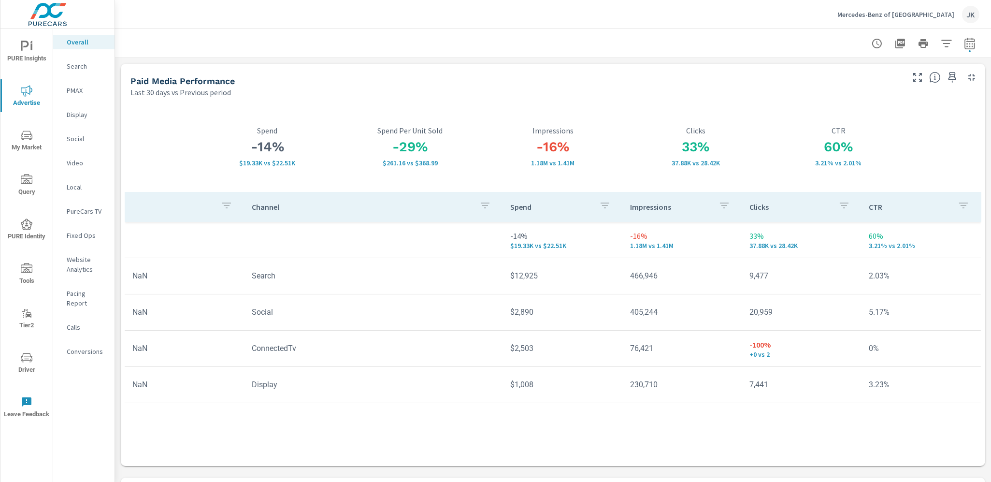
click at [25, 141] on span "My Market" at bounding box center [26, 141] width 46 height 24
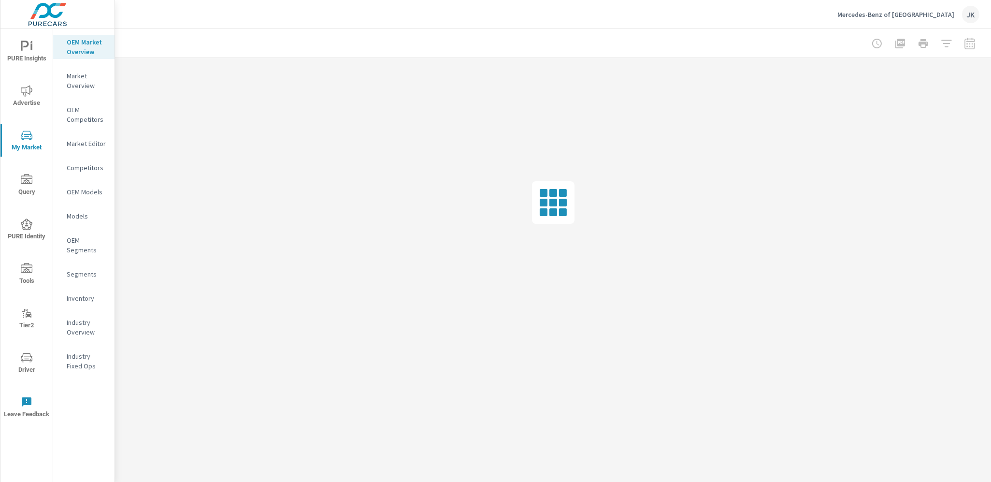
click at [80, 293] on p "Inventory" at bounding box center [87, 298] width 40 height 10
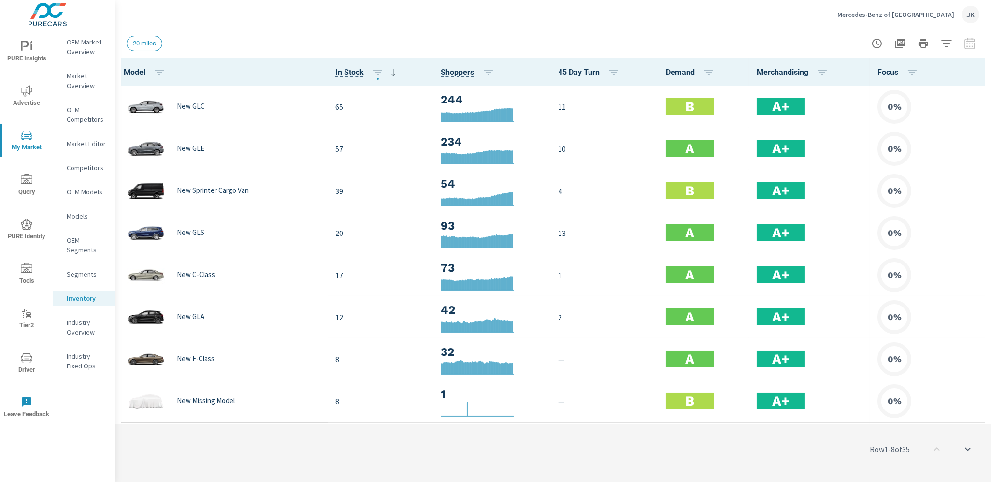
scroll to position [0, 0]
click at [810, 76] on icon "button" at bounding box center [977, 72] width 12 height 12
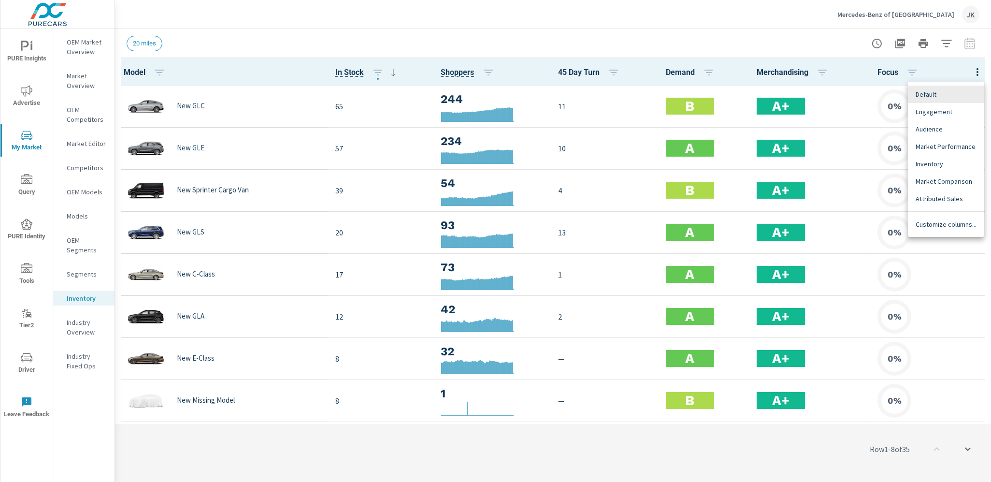
click at [810, 227] on span "Customize columns..." at bounding box center [945, 224] width 61 height 10
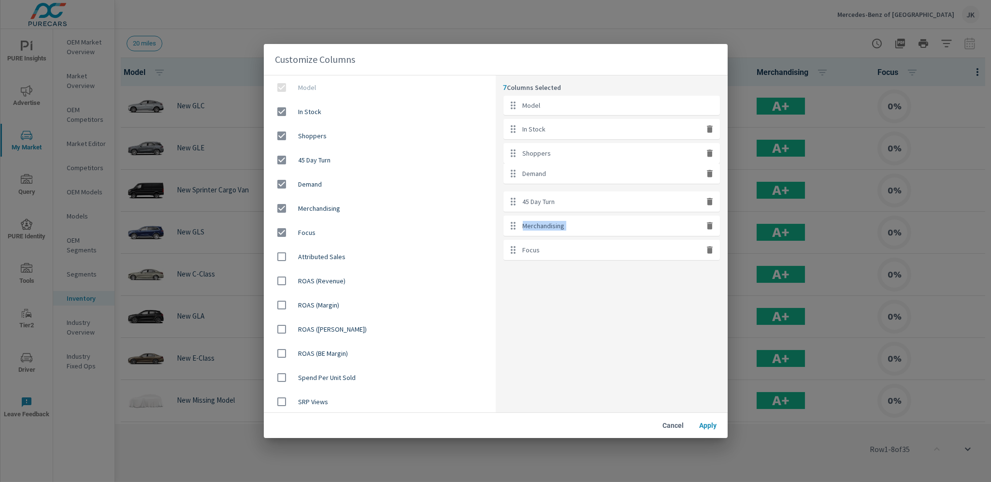
drag, startPoint x: 665, startPoint y: 201, endPoint x: 665, endPoint y: 169, distance: 32.8
click at [665, 169] on ul "Model In Stock Shoppers 45 Day Turn Demand Merchandising Focus" at bounding box center [611, 178] width 216 height 164
click at [712, 229] on icon "button" at bounding box center [710, 226] width 10 height 10
checkbox input "false"
click at [712, 229] on icon "button" at bounding box center [710, 226] width 10 height 10
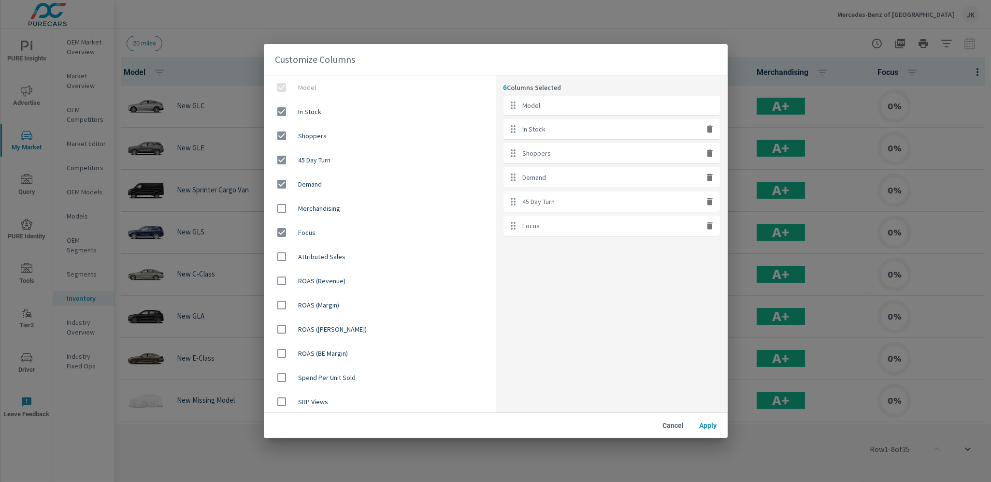
checkbox input "false"
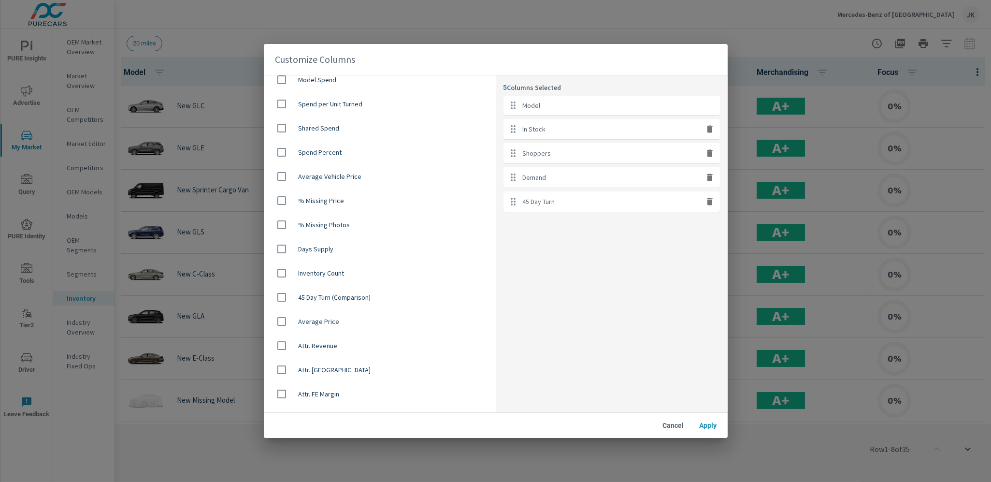
click at [295, 295] on div at bounding box center [284, 297] width 27 height 20
checkbox input "true"
click at [707, 394] on span "Apply" at bounding box center [708, 425] width 23 height 9
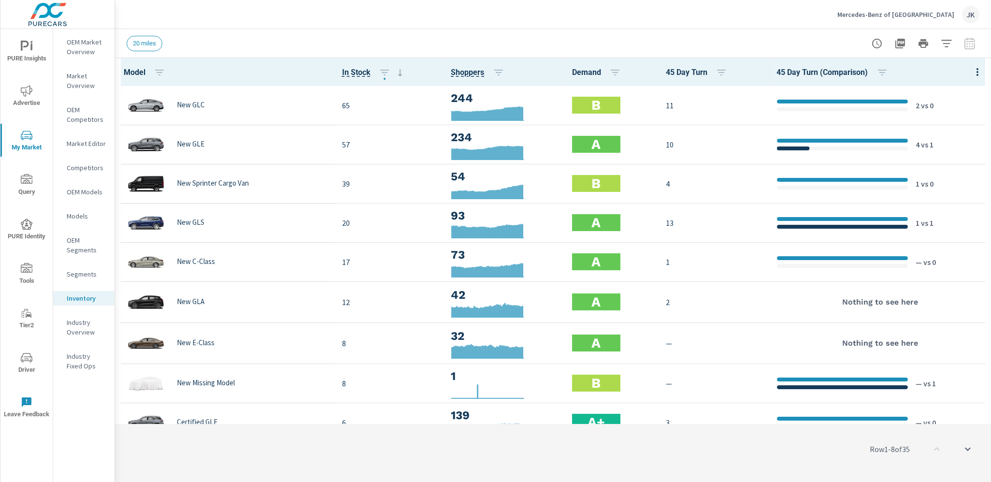
click at [810, 72] on icon "button" at bounding box center [977, 72] width 12 height 12
click at [810, 224] on span "Customize columns..." at bounding box center [945, 224] width 61 height 10
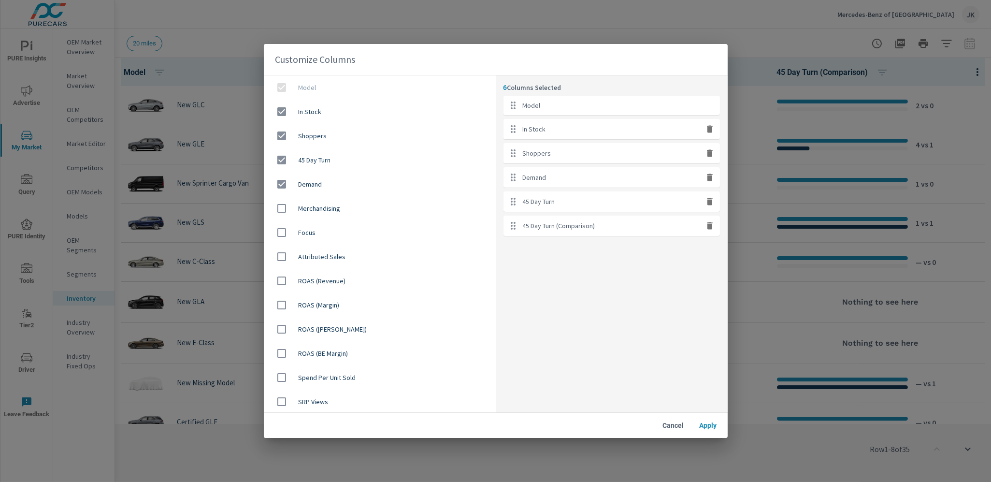
click at [708, 224] on icon "button" at bounding box center [710, 225] width 6 height 7
checkbox input "false"
drag, startPoint x: 554, startPoint y: 174, endPoint x: 555, endPoint y: 144, distance: 30.5
click at [555, 144] on ul "Model In Stock Shoppers Demand 45 Day Turn" at bounding box center [611, 154] width 216 height 116
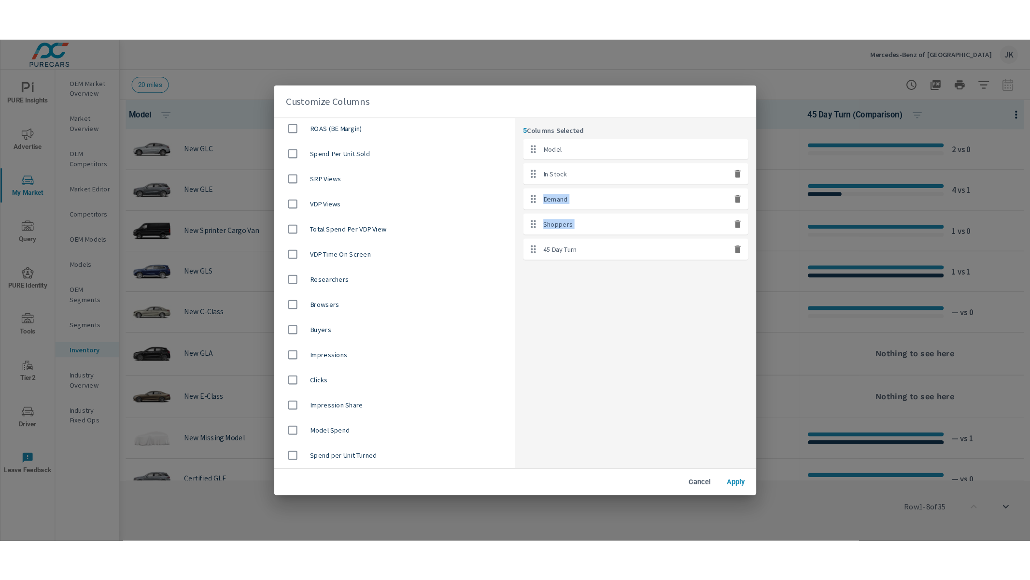
scroll to position [274, 0]
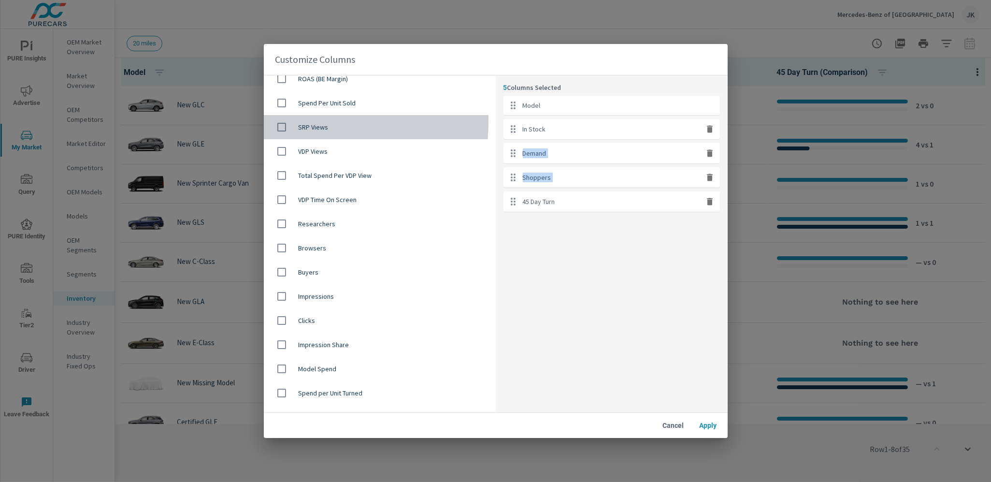
click at [279, 121] on input "checkbox" at bounding box center [281, 127] width 20 height 20
checkbox input "true"
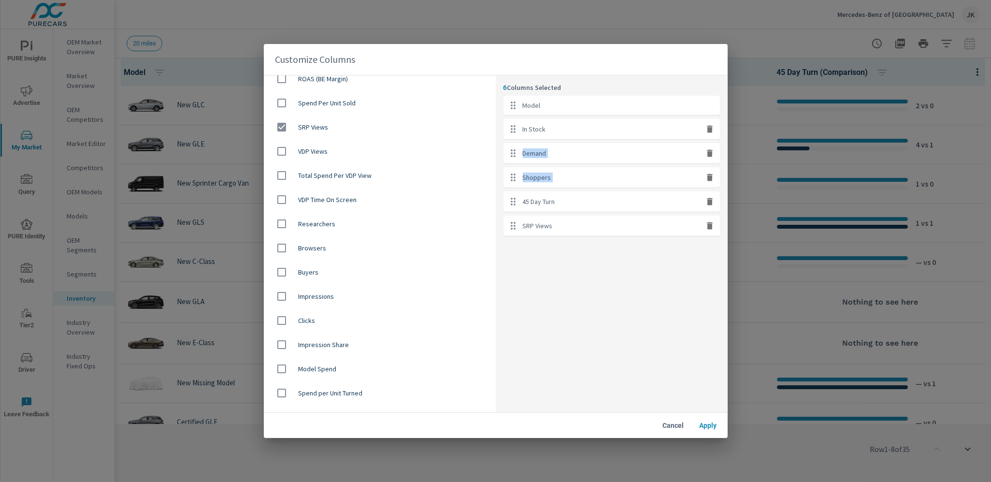
click at [711, 394] on button "Apply" at bounding box center [708, 424] width 31 height 17
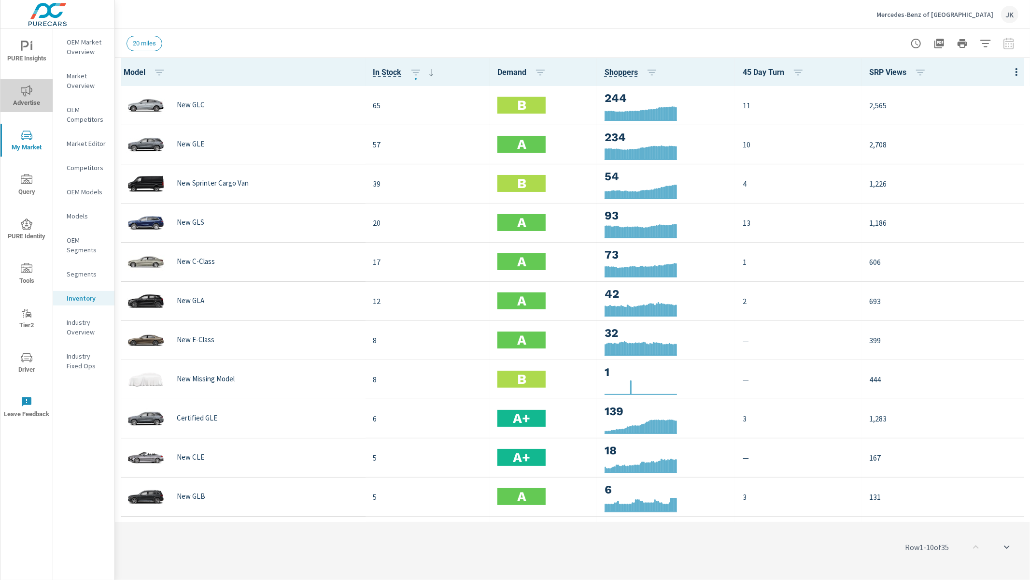
click at [28, 94] on icon "nav menu" at bounding box center [27, 91] width 12 height 12
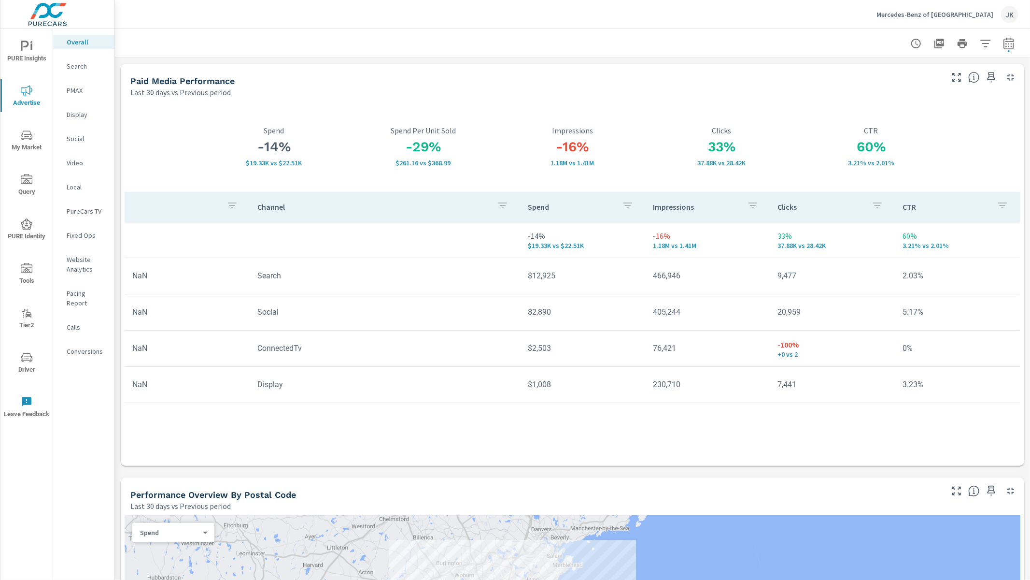
click at [77, 134] on p "Social" at bounding box center [87, 139] width 40 height 10
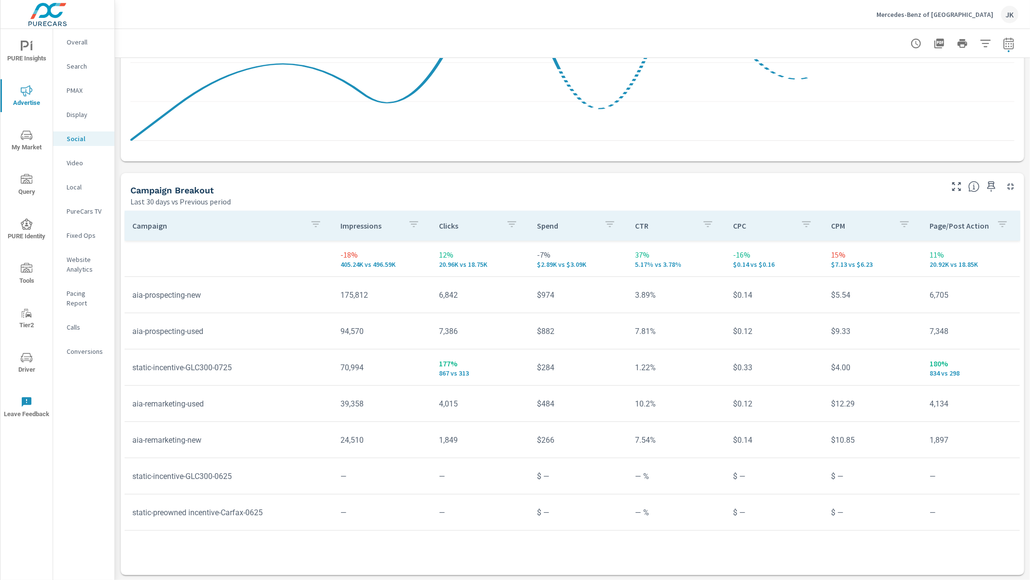
scroll to position [305, 0]
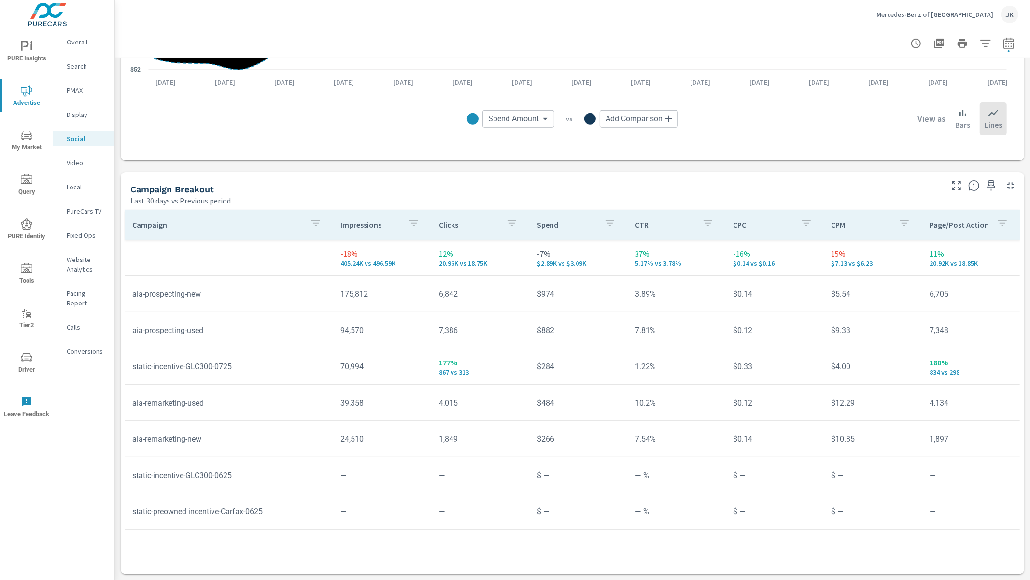
click at [79, 115] on p "Display" at bounding box center [87, 115] width 40 height 10
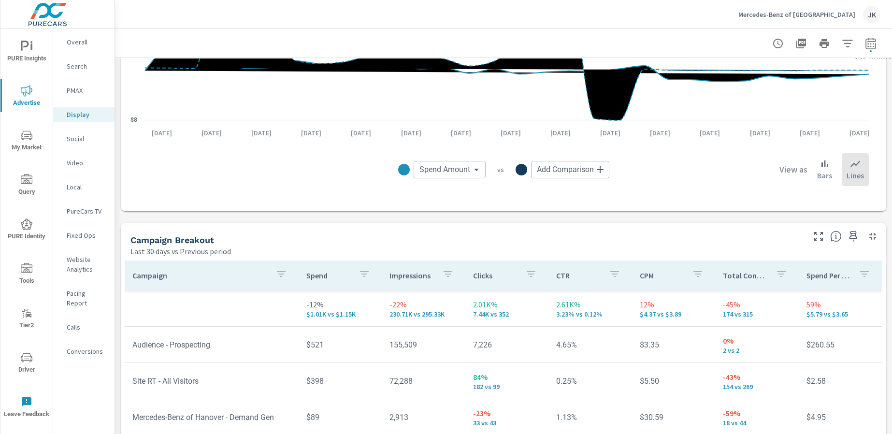
scroll to position [255, 0]
click at [810, 12] on div "JK" at bounding box center [871, 14] width 17 height 17
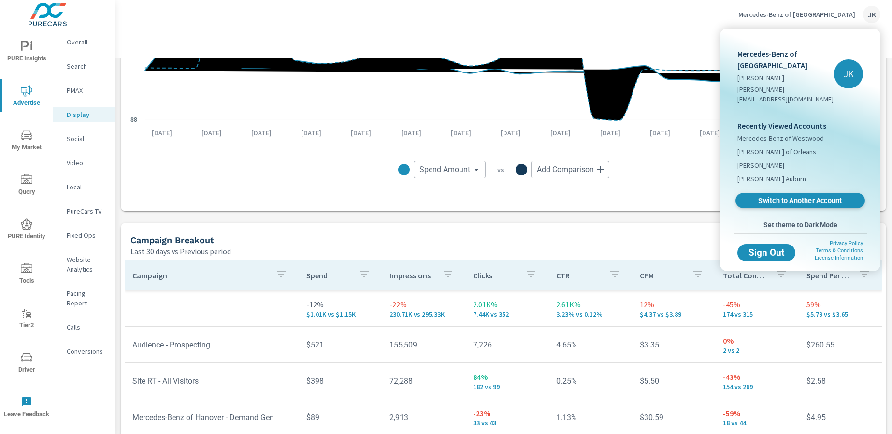
click at [781, 193] on link "Switch to Another Account" at bounding box center [799, 200] width 129 height 15
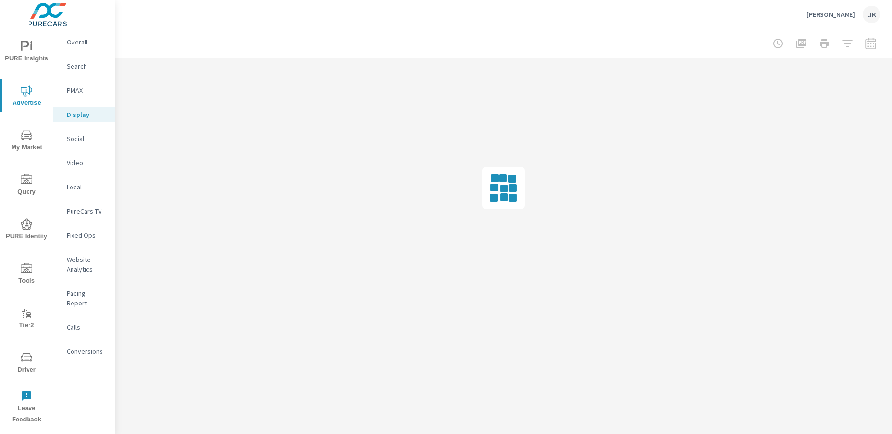
click at [26, 47] on icon "nav menu" at bounding box center [27, 47] width 12 height 12
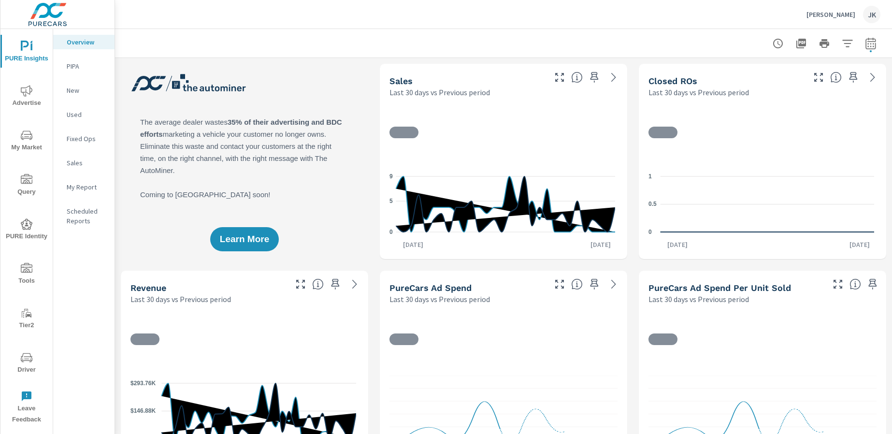
click at [867, 43] on icon "button" at bounding box center [871, 44] width 12 height 12
select select "Last 30 days"
select select "Previous period"
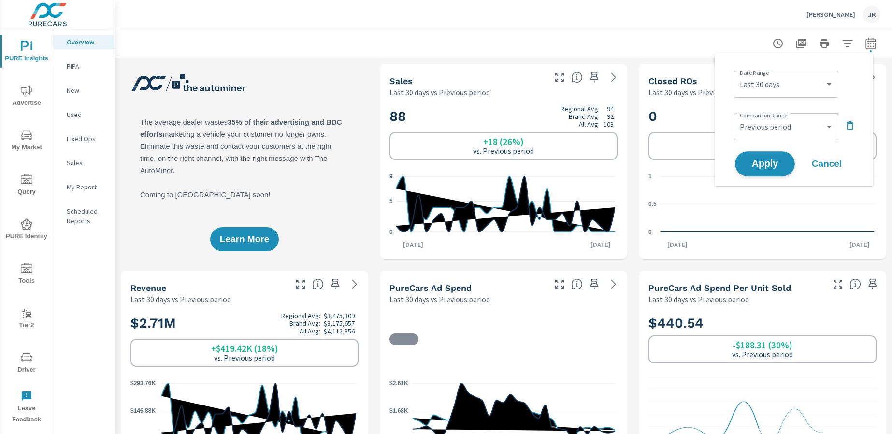
click at [755, 165] on span "Apply" at bounding box center [765, 163] width 40 height 9
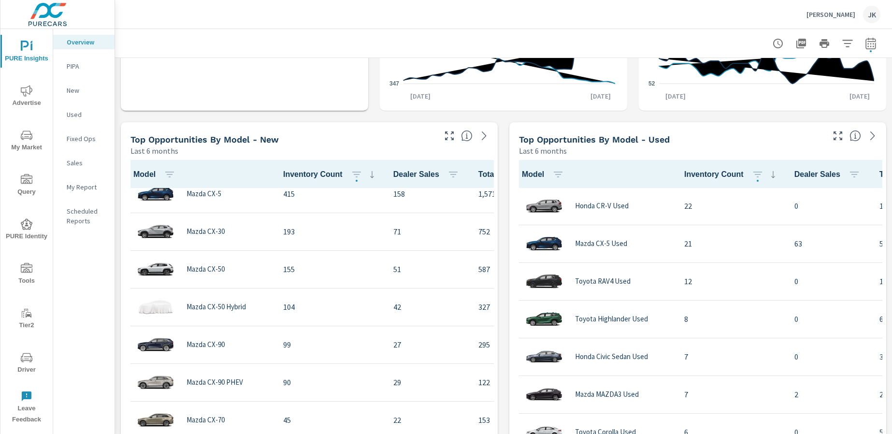
scroll to position [39, 0]
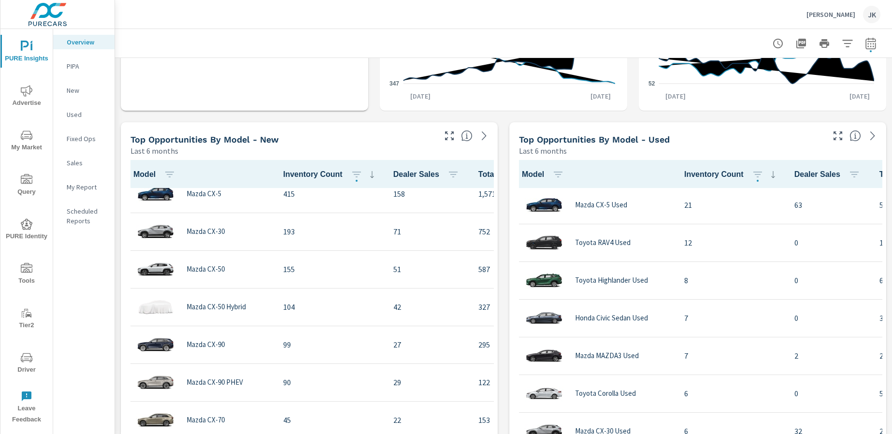
scroll to position [823, 0]
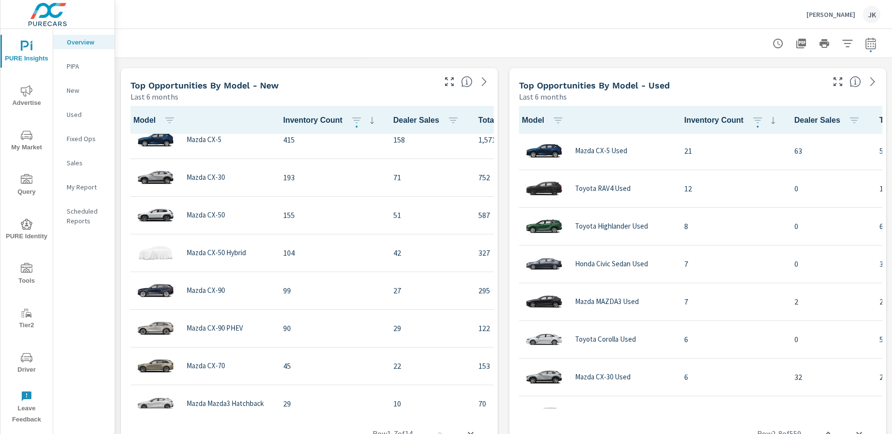
click at [346, 404] on div "Row 1 - 7 of 14" at bounding box center [309, 433] width 369 height 58
drag, startPoint x: 346, startPoint y: 404, endPoint x: 356, endPoint y: 404, distance: 9.7
click at [366, 404] on div "Row 1 - 7 of 14" at bounding box center [309, 433] width 369 height 58
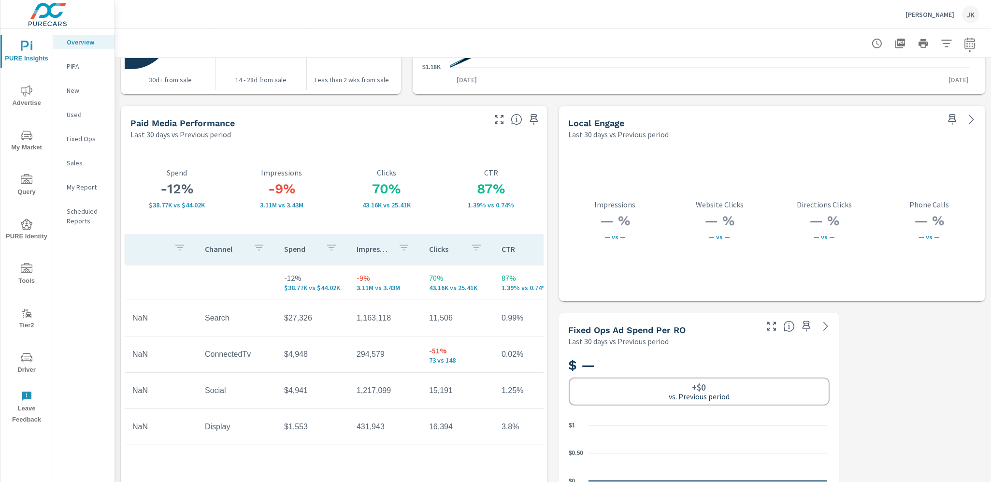
scroll to position [1627, 0]
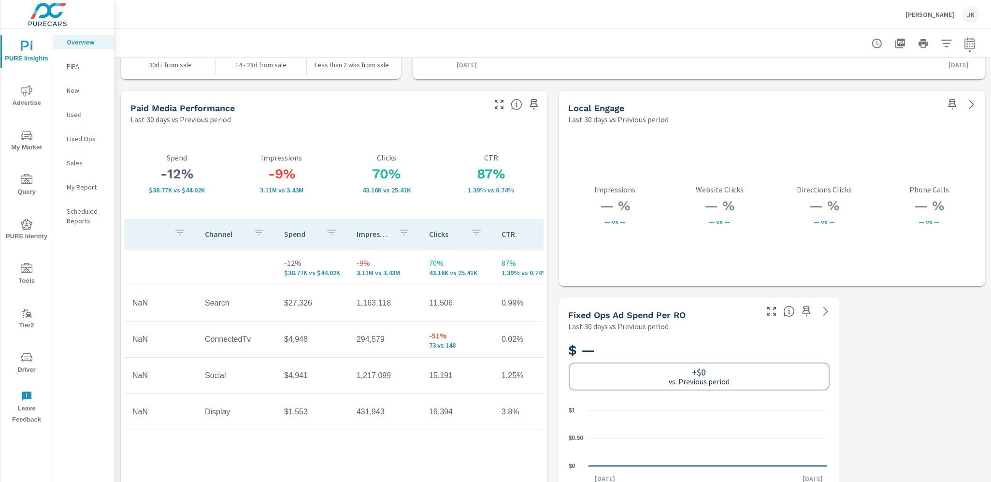
click at [495, 107] on icon "button" at bounding box center [499, 104] width 9 height 9
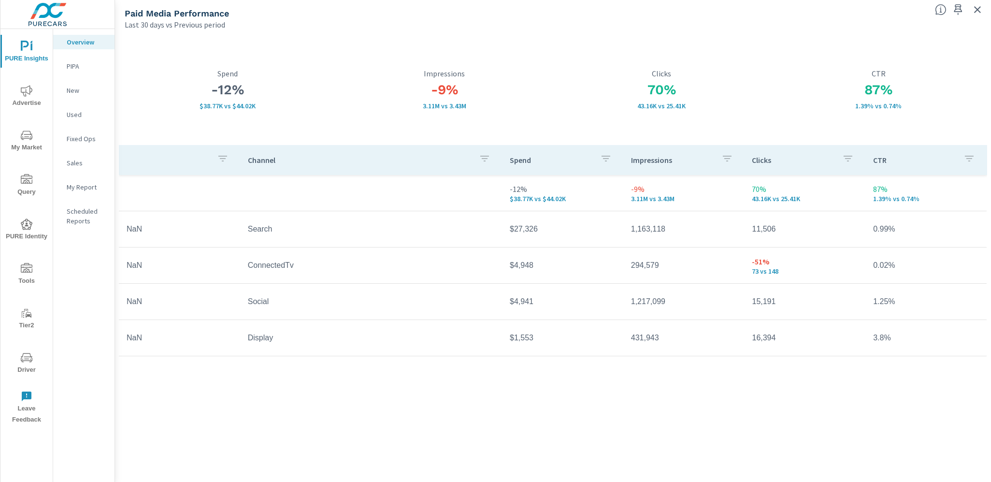
click at [26, 91] on icon "nav menu" at bounding box center [27, 91] width 12 height 12
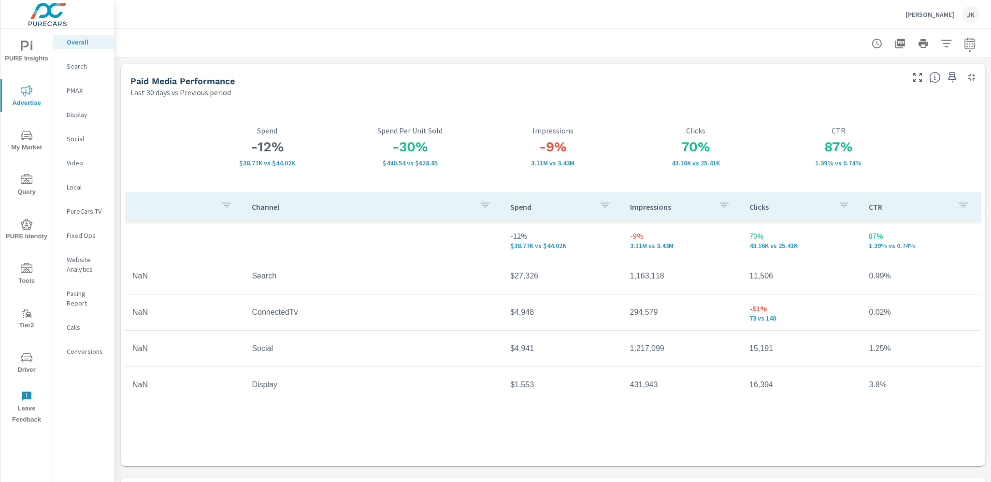
click at [891, 8] on div "JK" at bounding box center [970, 14] width 17 height 17
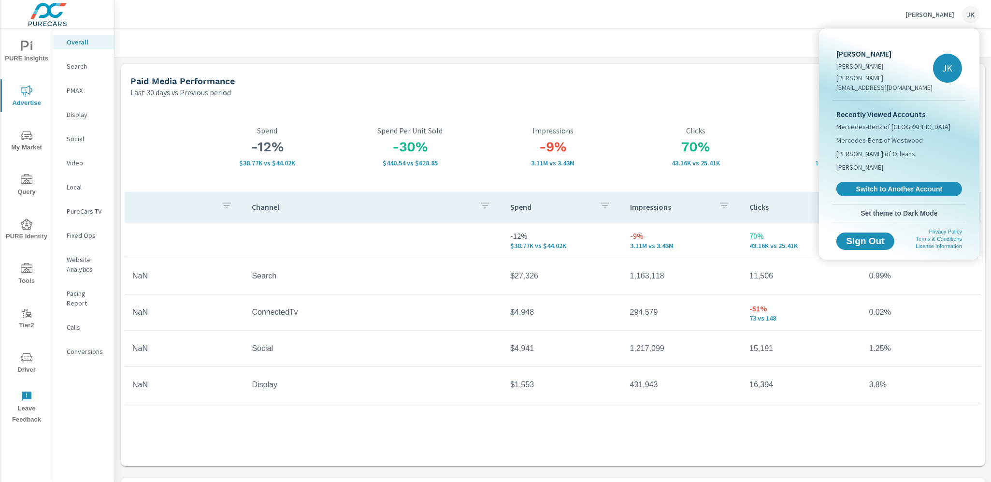
click at [736, 31] on div at bounding box center [495, 241] width 991 height 482
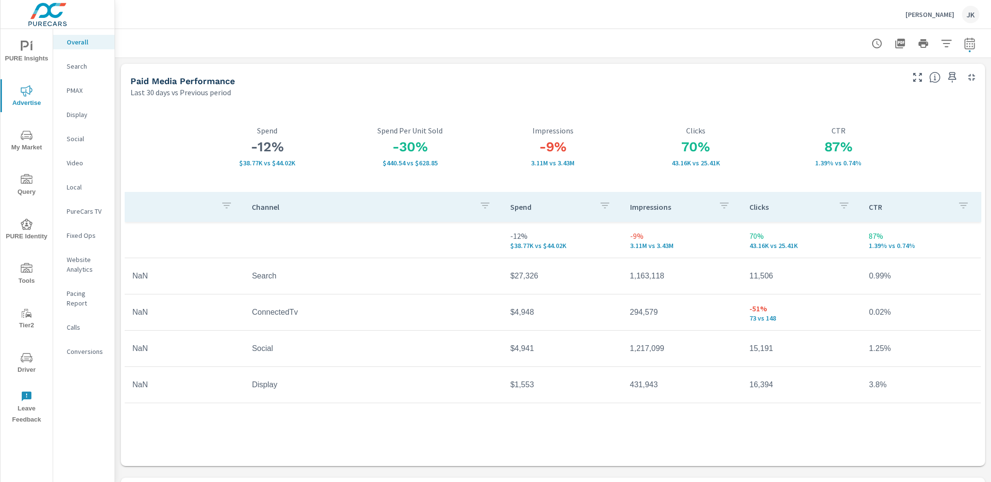
click at [82, 115] on p "Display" at bounding box center [87, 115] width 40 height 10
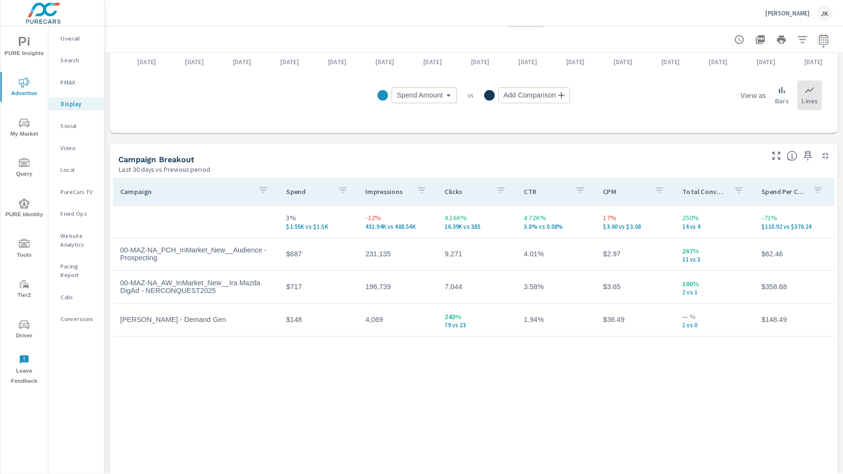
scroll to position [319, 0]
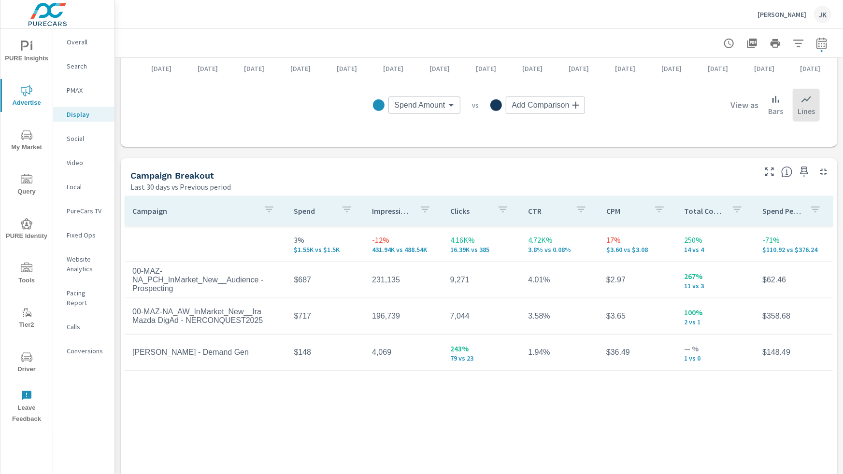
click at [79, 147] on nav "Overall Search PMAX Display Social Video Local PureCars TV Fixed Ops Website An…" at bounding box center [83, 200] width 61 height 343
click at [78, 140] on p "Social" at bounding box center [87, 139] width 40 height 10
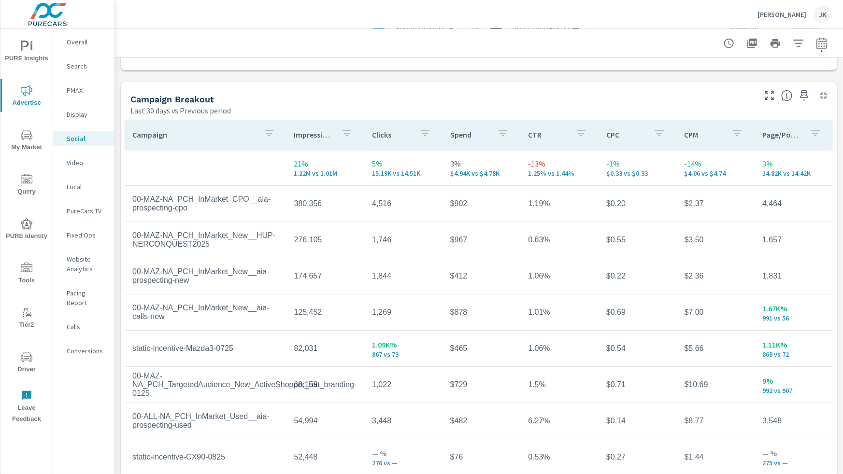
scroll to position [411, 0]
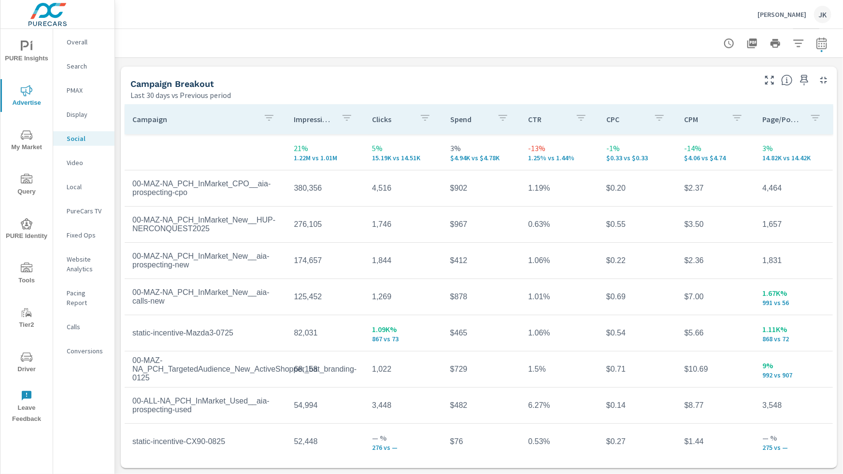
click at [90, 215] on p "PureCars TV" at bounding box center [87, 211] width 40 height 10
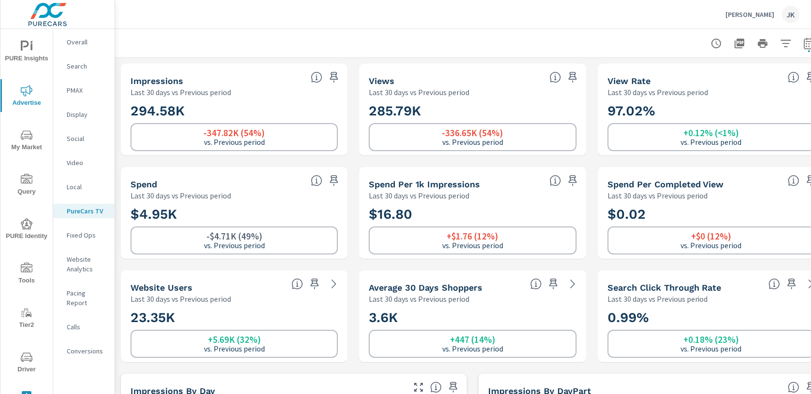
click at [375, 36] on div at bounding box center [473, 43] width 692 height 28
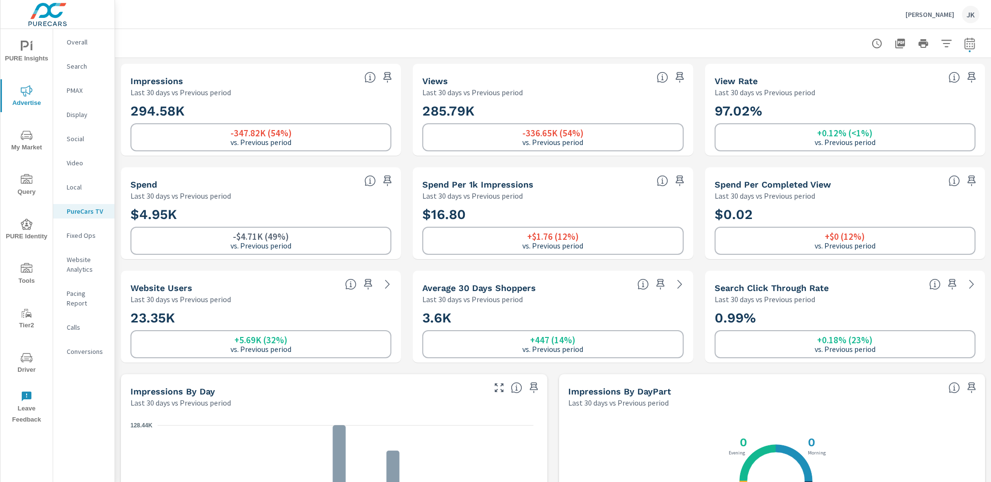
click at [891, 49] on div at bounding box center [553, 43] width 876 height 28
click at [891, 39] on icon "button" at bounding box center [970, 44] width 12 height 12
select select "Last 30 days"
select select "Previous period"
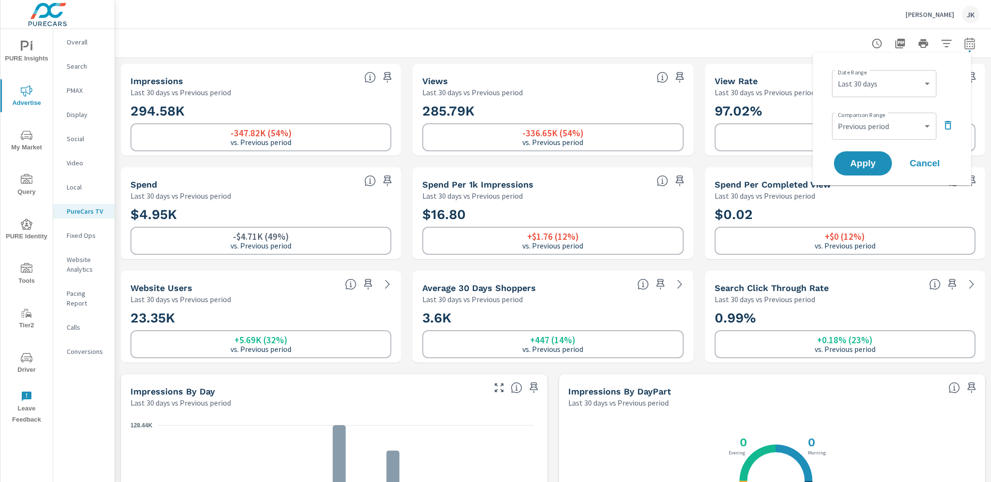
click at [891, 168] on span "Cancel" at bounding box center [924, 163] width 39 height 9
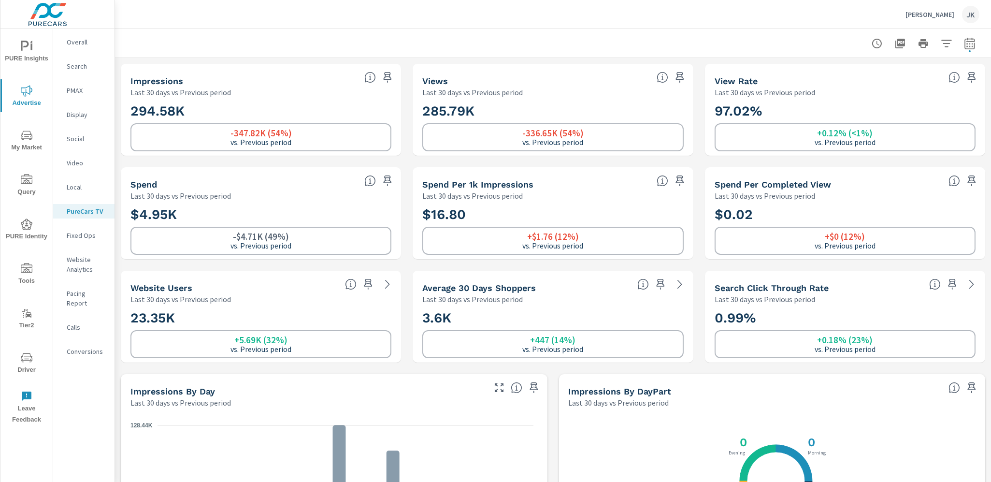
click at [891, 2] on button "Ira Mazda JK" at bounding box center [942, 14] width 82 height 28
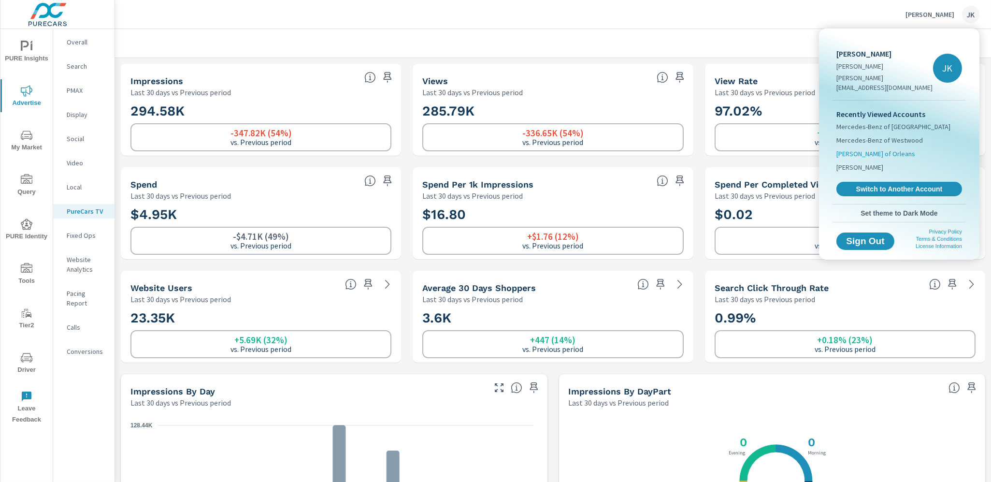
click at [879, 149] on span "Ira Toyota of Orleans" at bounding box center [875, 154] width 79 height 10
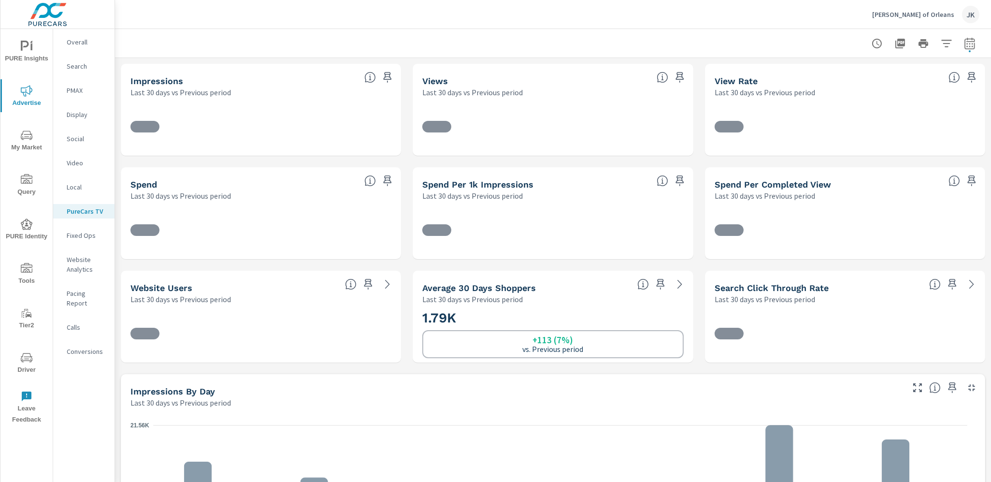
scroll to position [0, 0]
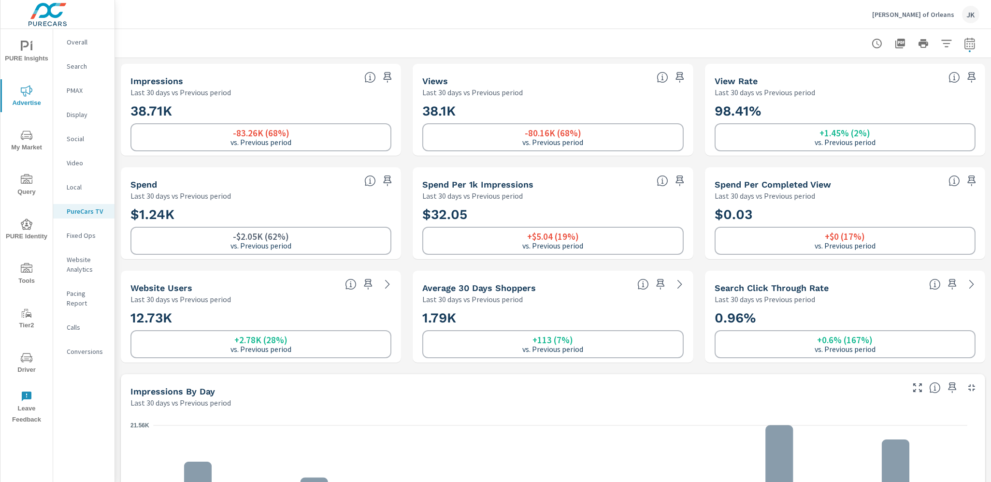
click at [26, 39] on button "PURE Insights" at bounding box center [26, 51] width 52 height 33
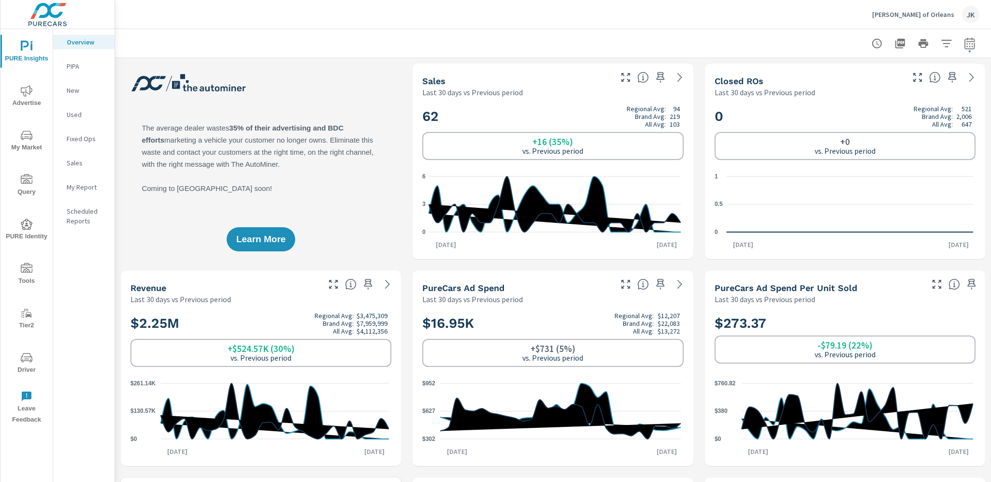
scroll to position [0, 0]
click at [891, 17] on div "JK" at bounding box center [970, 14] width 17 height 17
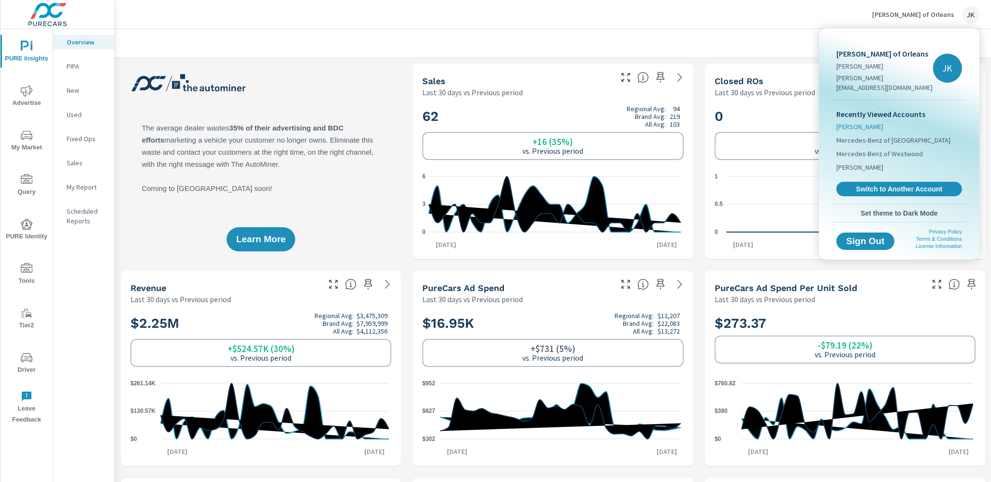
click at [855, 122] on span "Ira Mazda" at bounding box center [859, 127] width 47 height 10
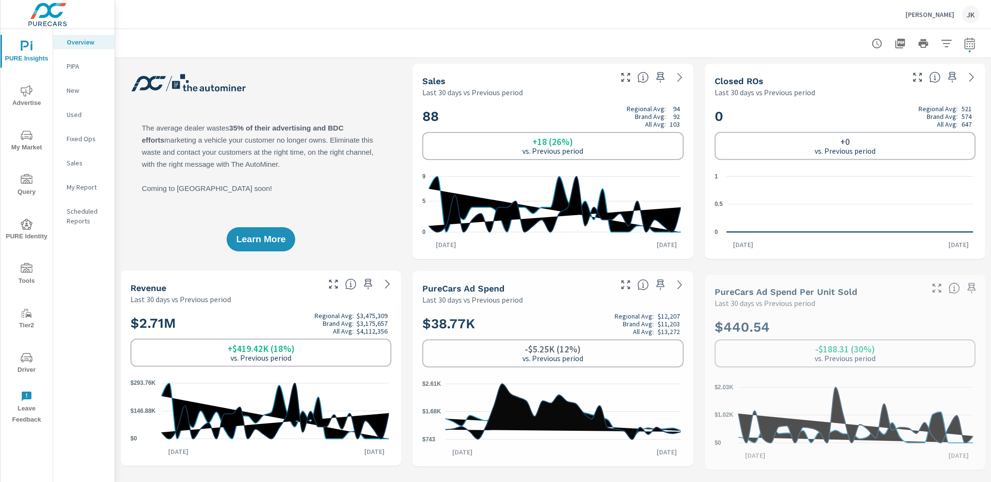
scroll to position [0, 0]
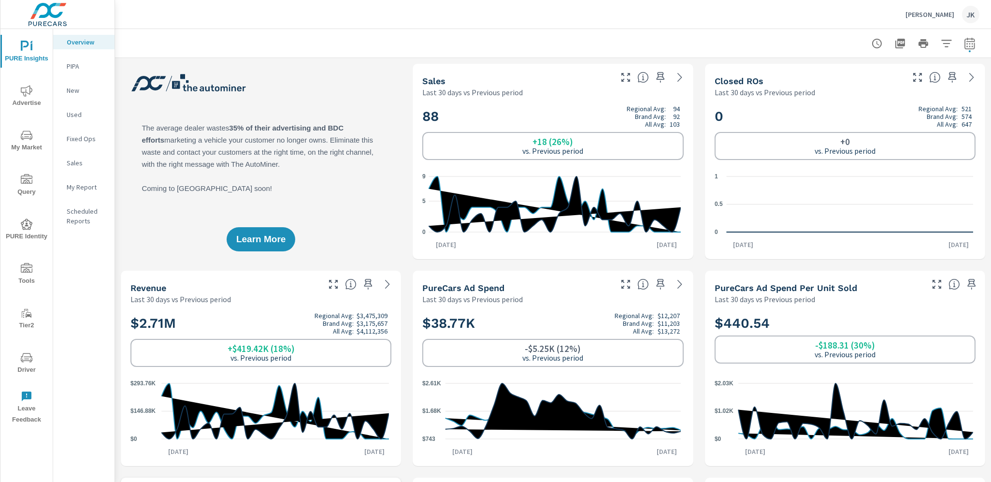
click at [16, 141] on span "My Market" at bounding box center [26, 141] width 46 height 24
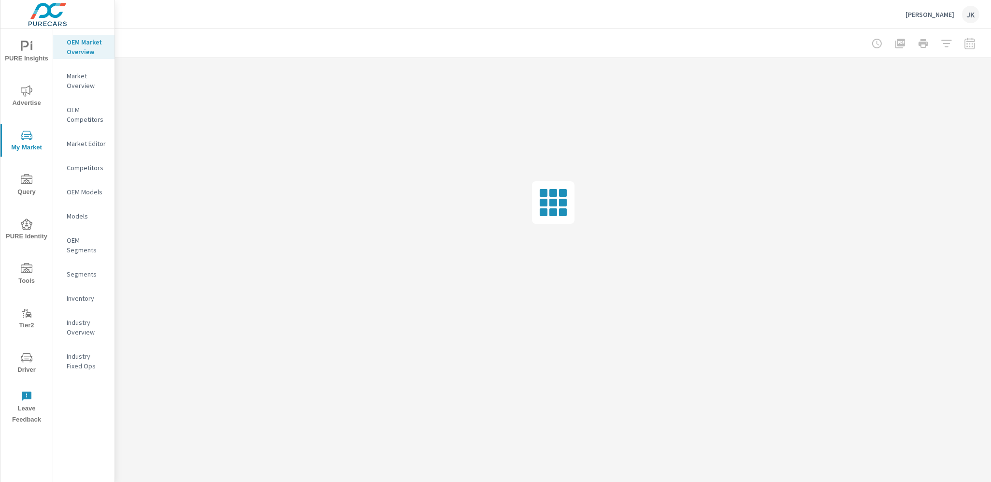
click at [81, 288] on nav "OEM Market Overview Market Overview OEM Competitors Market Editor Competitors O…" at bounding box center [83, 207] width 61 height 357
click at [80, 300] on p "Inventory" at bounding box center [87, 298] width 40 height 10
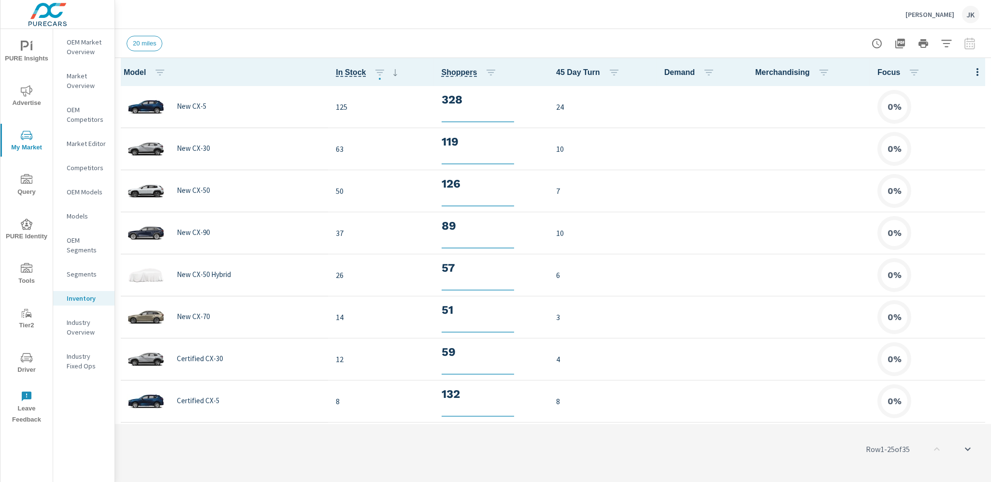
scroll to position [0, 0]
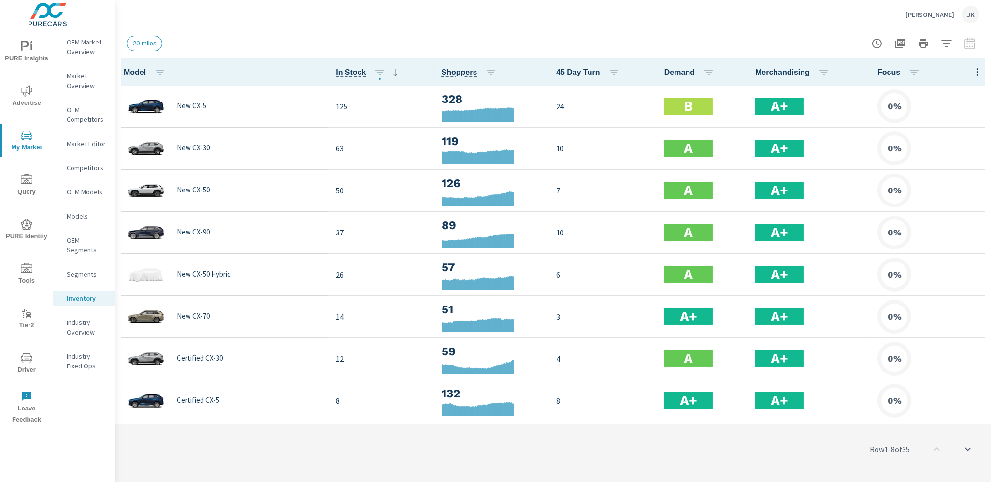
click at [891, 68] on icon "button" at bounding box center [977, 72] width 12 height 12
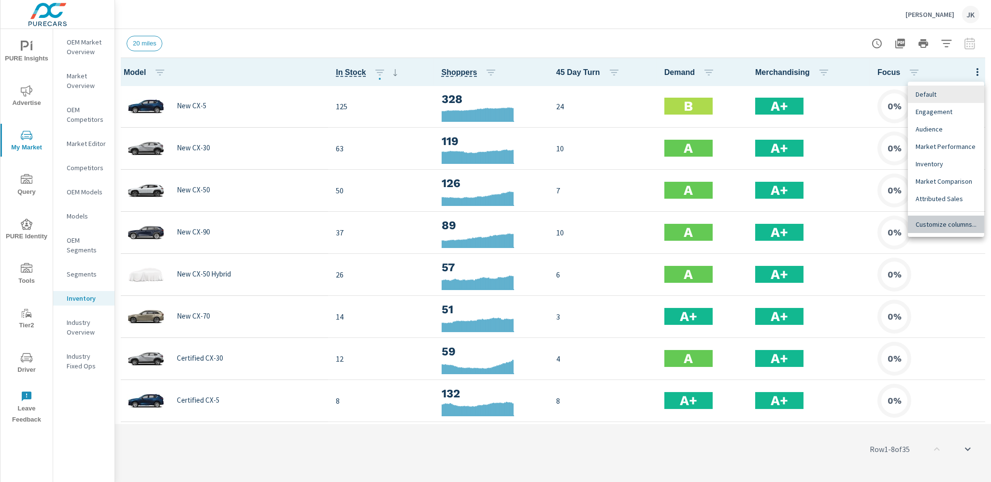
click at [891, 231] on div "Customize columns..." at bounding box center [946, 223] width 76 height 17
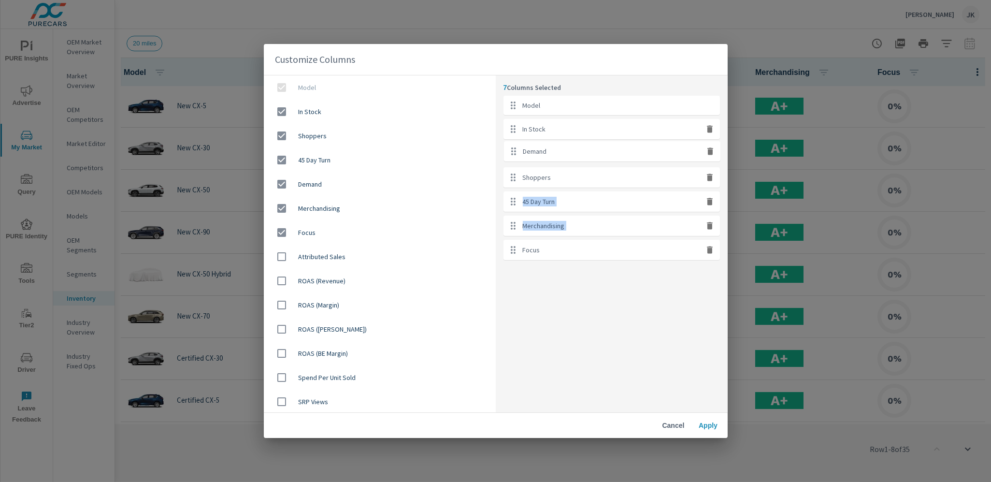
drag, startPoint x: 690, startPoint y: 201, endPoint x: 689, endPoint y: 145, distance: 56.0
click at [689, 145] on ul "Model In Stock Shoppers 45 Day Turn Demand Merchandising Focus" at bounding box center [611, 178] width 216 height 164
click at [707, 253] on icon "button" at bounding box center [710, 250] width 10 height 10
checkbox input "false"
click at [708, 225] on icon "button" at bounding box center [710, 225] width 6 height 7
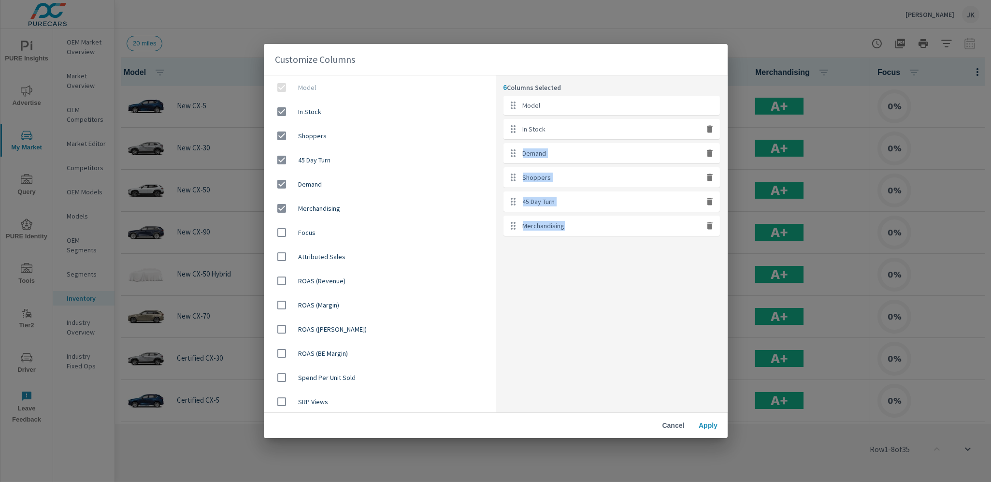
checkbox input "false"
click at [602, 308] on div "5 Columns Selected Model In Stock Demand Shoppers 45 Day Turn" at bounding box center [612, 243] width 232 height 337
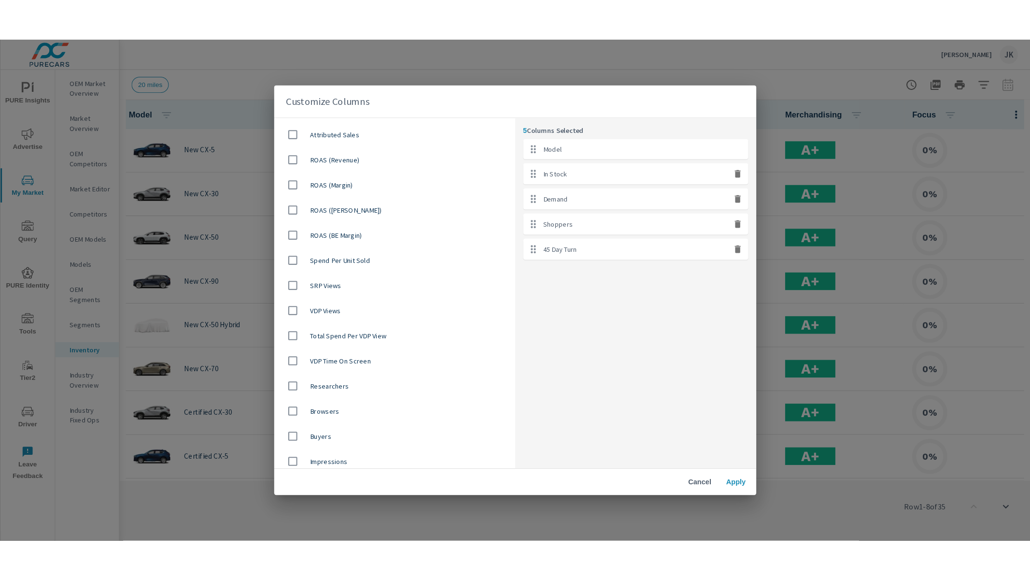
scroll to position [220, 0]
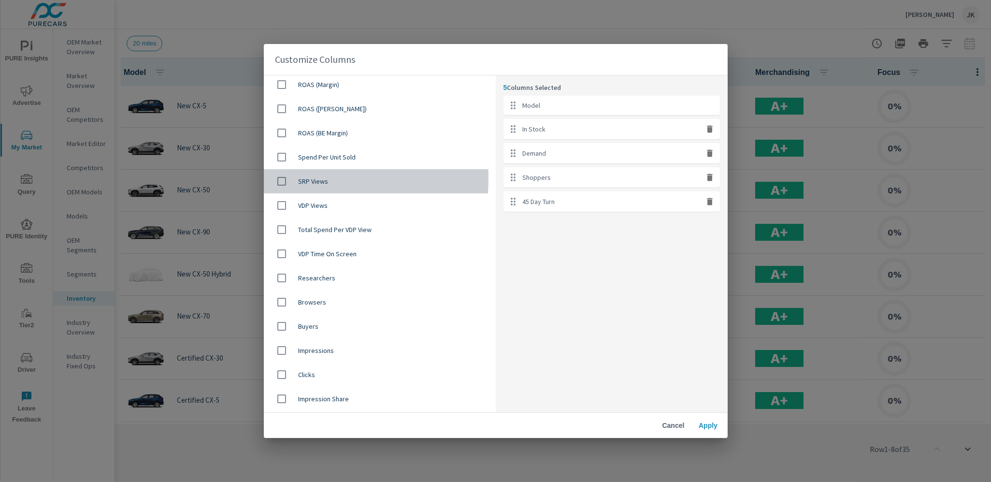
click at [275, 178] on input "checkbox" at bounding box center [281, 181] width 20 height 20
checkbox input "true"
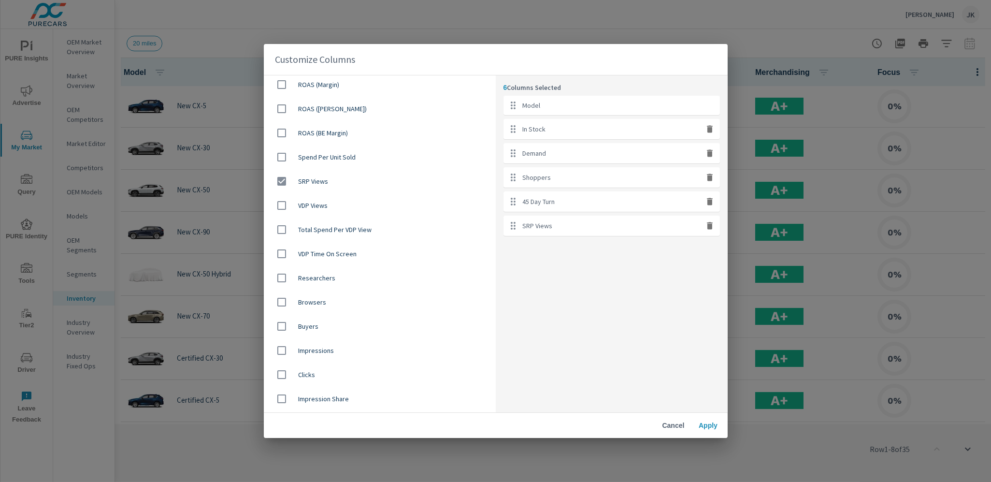
click at [706, 425] on span "Apply" at bounding box center [708, 425] width 23 height 9
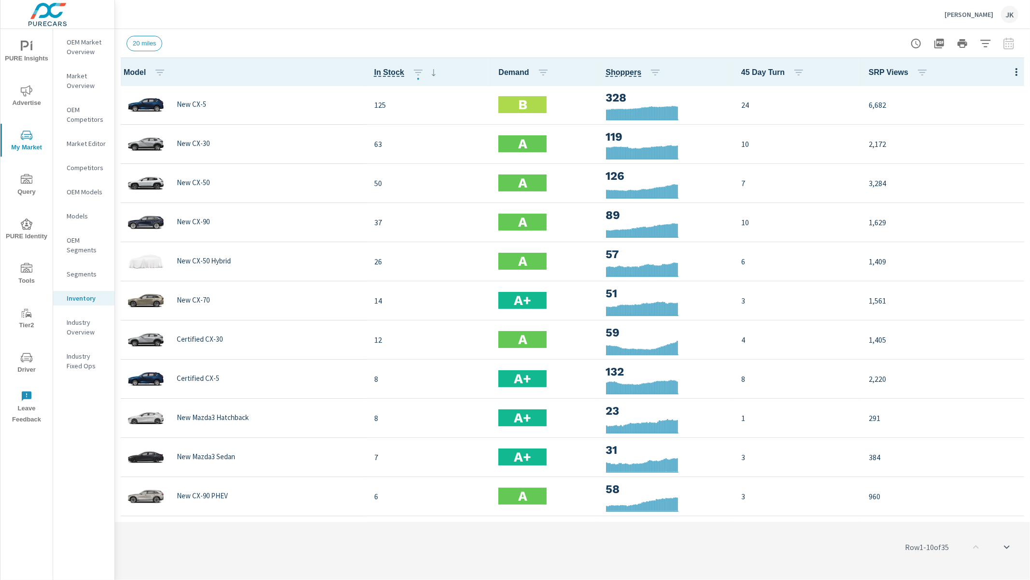
click at [891, 9] on div "JK" at bounding box center [1009, 14] width 17 height 17
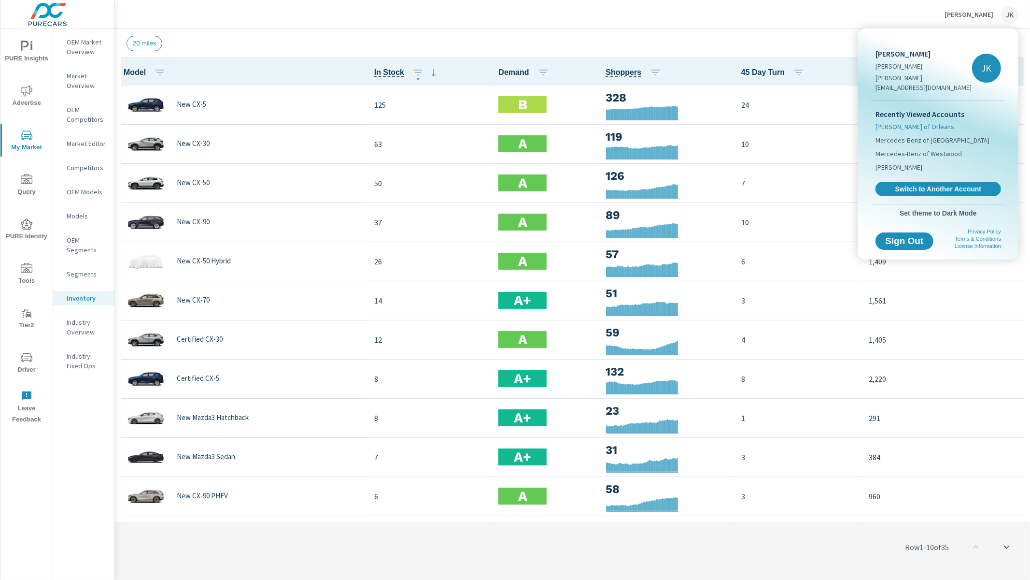
click at [891, 122] on span "Ira Toyota of Orleans" at bounding box center [915, 127] width 79 height 10
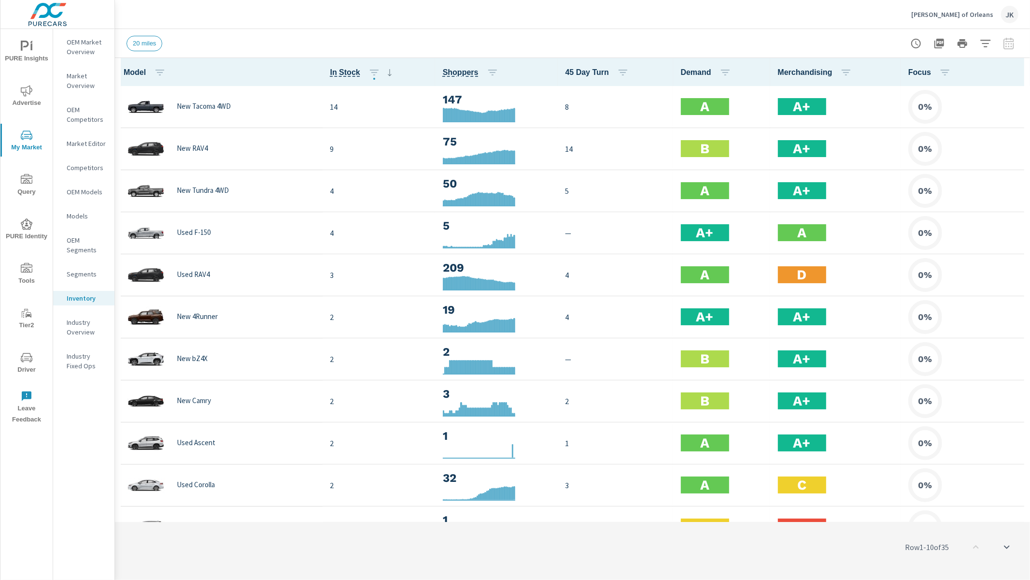
scroll to position [0, 0]
drag, startPoint x: 1021, startPoint y: 71, endPoint x: 1016, endPoint y: 70, distance: 5.5
click at [891, 70] on icon "button" at bounding box center [1017, 72] width 12 height 12
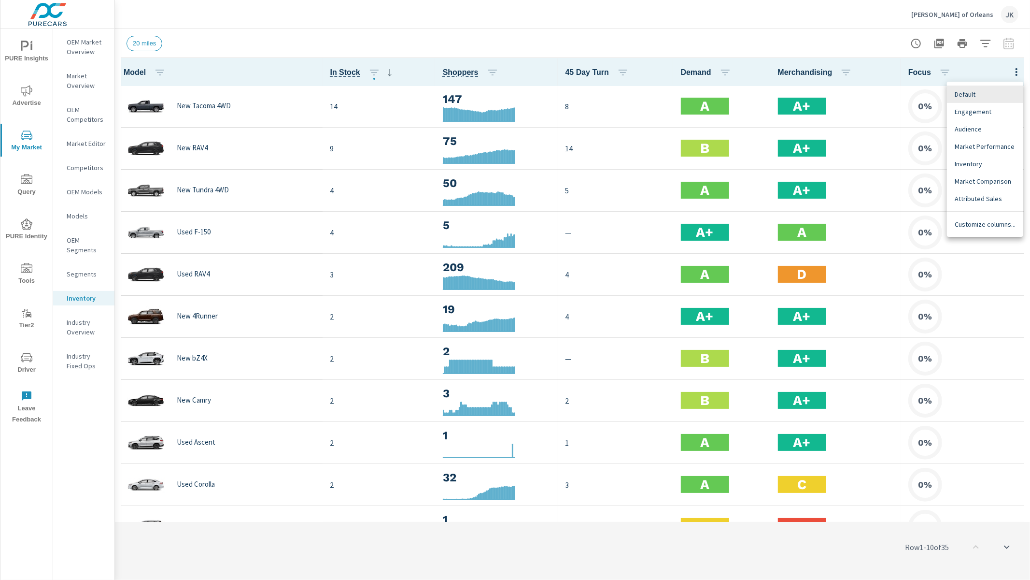
click at [891, 223] on span "Customize columns..." at bounding box center [985, 224] width 61 height 10
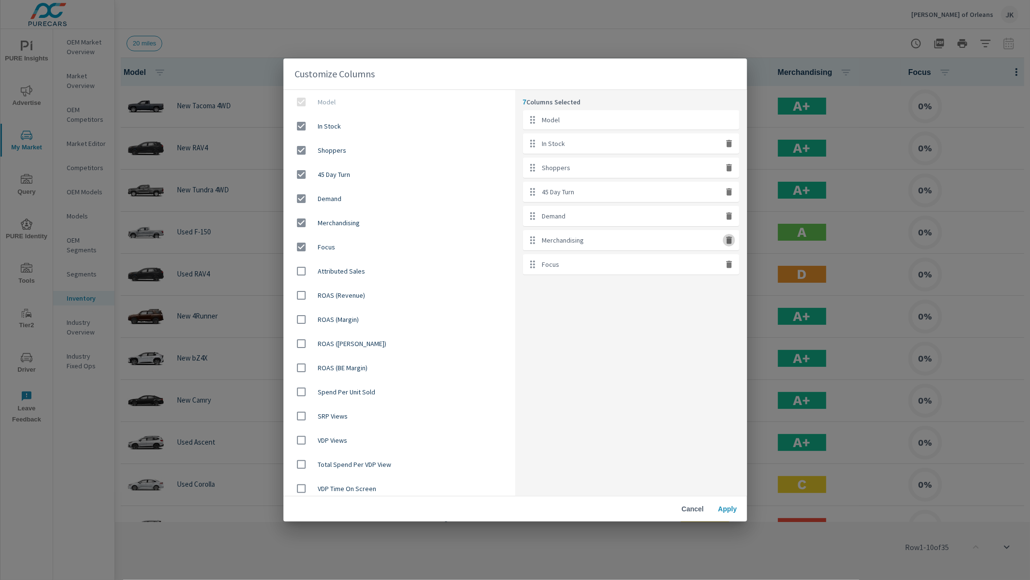
click at [726, 240] on icon "button" at bounding box center [730, 240] width 10 height 10
checkbox input "false"
click at [726, 261] on icon "button" at bounding box center [729, 264] width 6 height 7
checkbox input "false"
drag, startPoint x: 648, startPoint y: 220, endPoint x: 649, endPoint y: 185, distance: 35.3
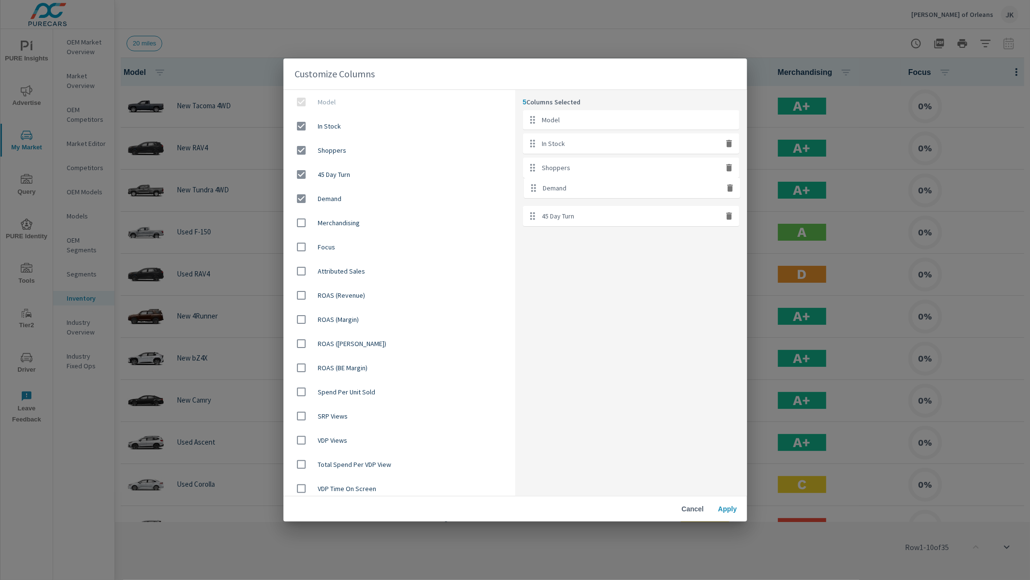
click at [649, 185] on ul "Model In Stock Shoppers 45 Day Turn Demand" at bounding box center [631, 168] width 216 height 116
click at [298, 413] on input "checkbox" at bounding box center [301, 416] width 20 height 20
checkbox input "true"
click at [722, 433] on span "Apply" at bounding box center [727, 508] width 23 height 9
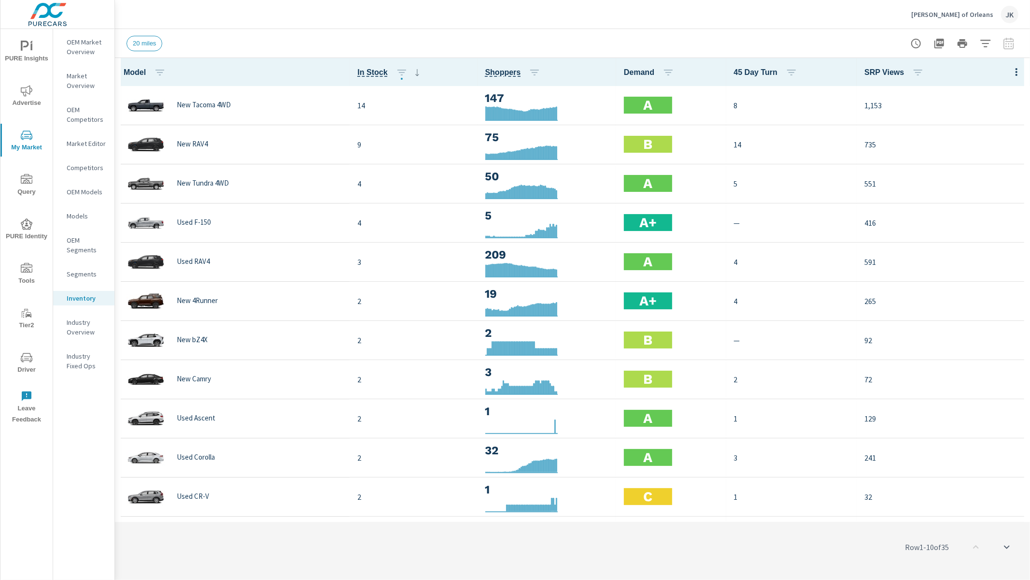
click at [28, 49] on icon "nav menu" at bounding box center [27, 47] width 12 height 12
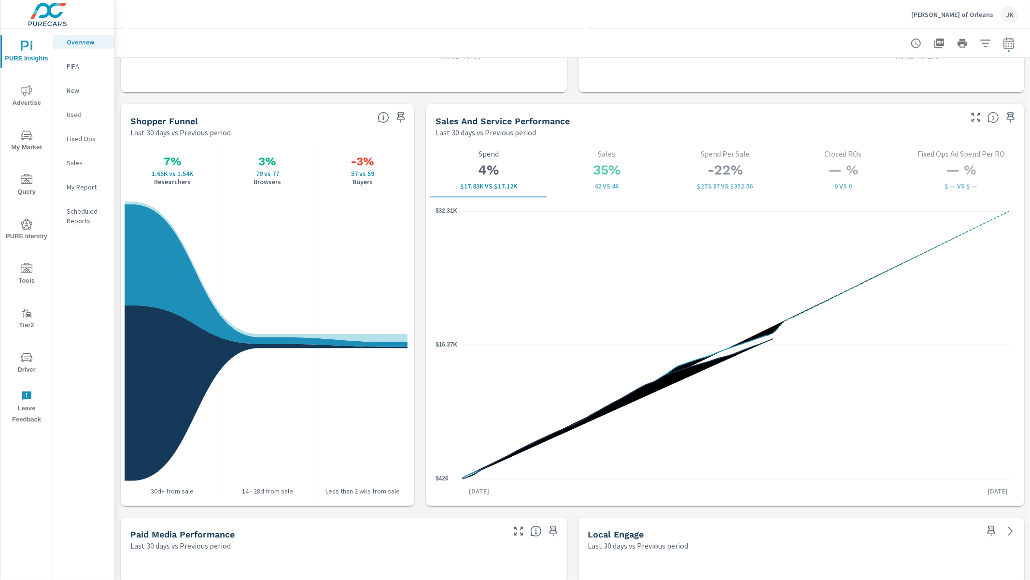
scroll to position [1187, 0]
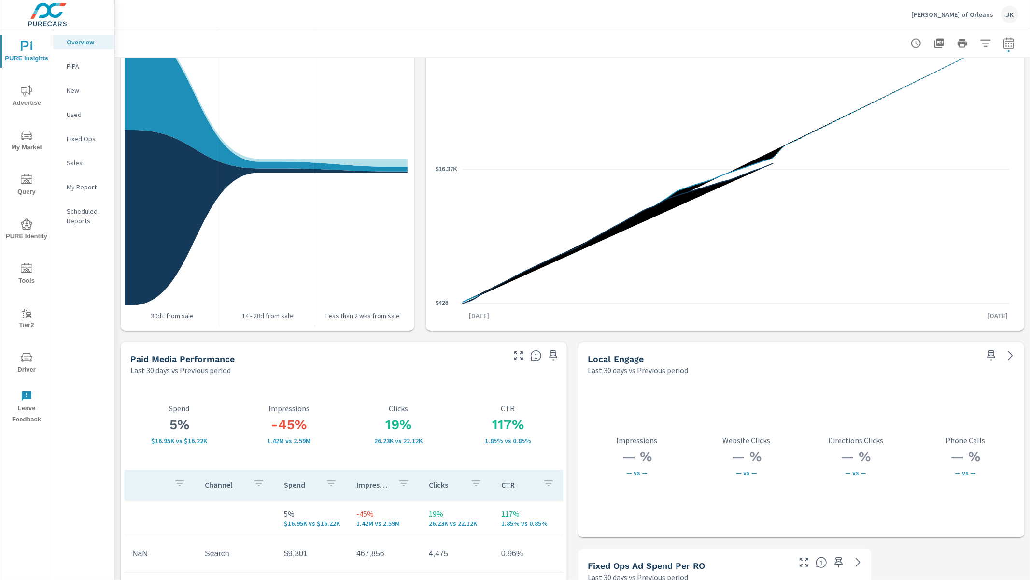
scroll to position [1546, 0]
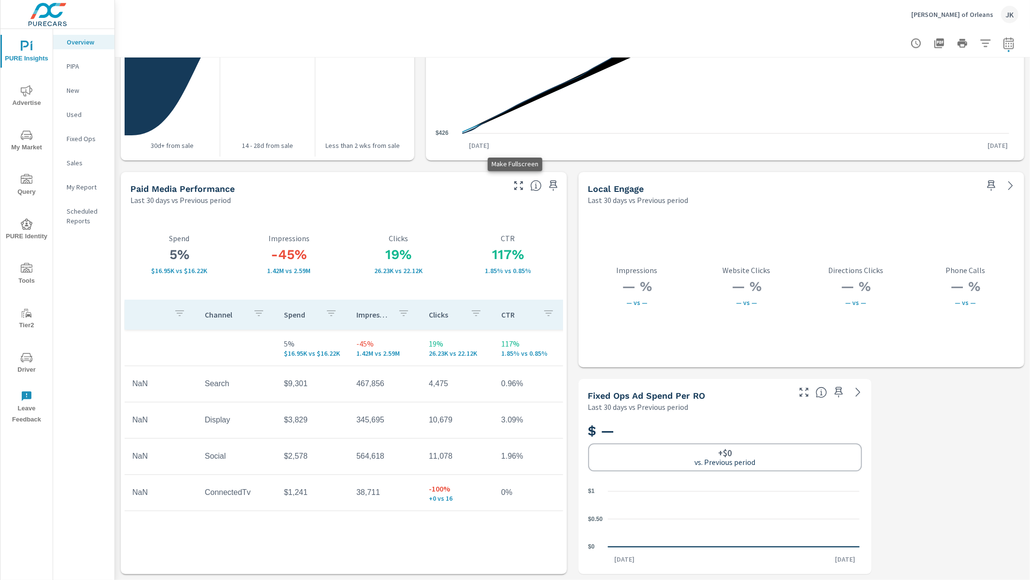
click at [513, 188] on icon "button" at bounding box center [519, 186] width 12 height 12
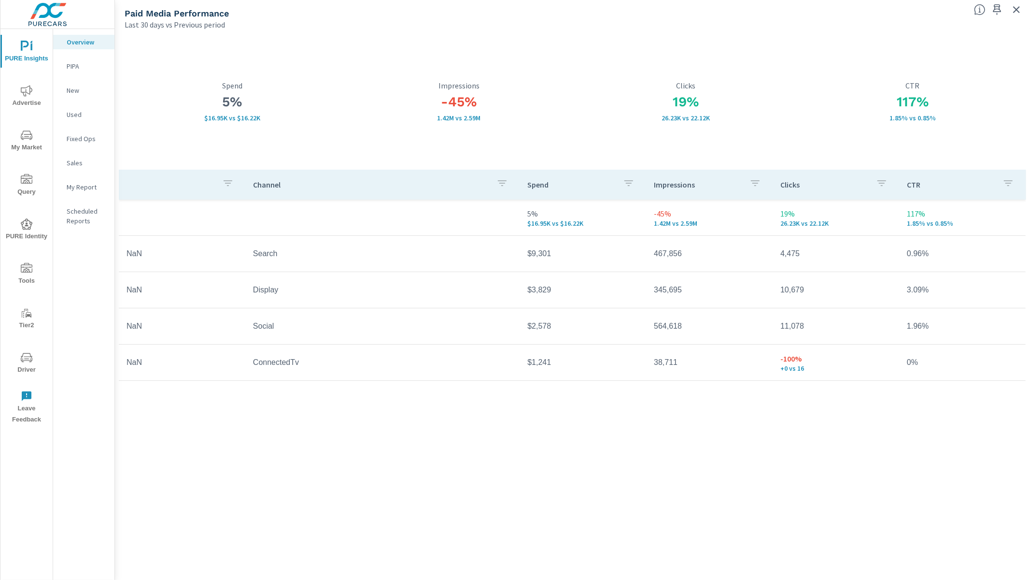
click at [27, 96] on span "Advertise" at bounding box center [26, 97] width 46 height 24
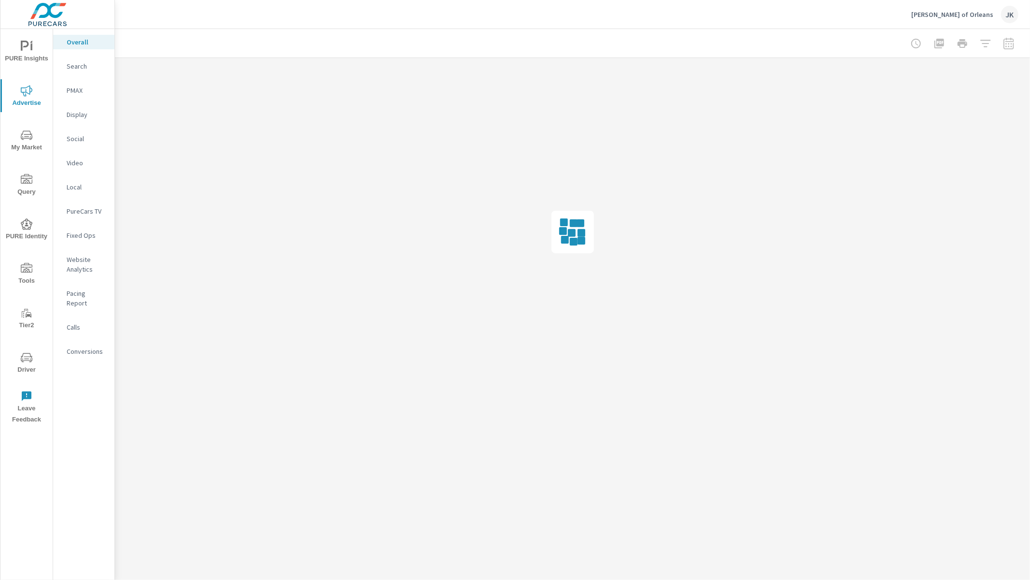
click at [70, 110] on p "Display" at bounding box center [87, 115] width 40 height 10
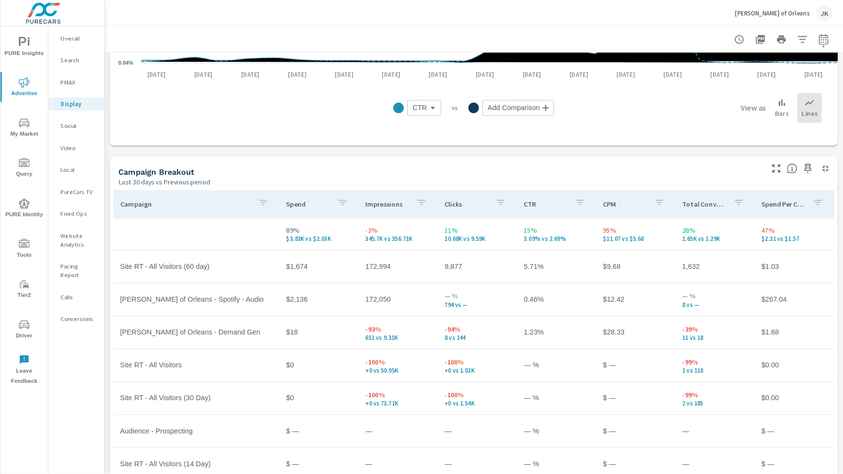
scroll to position [305, 0]
click at [69, 433] on div "Overall Search PMAX Display Social Video Local PureCars TV Fixed Ops Website An…" at bounding box center [83, 275] width 61 height 493
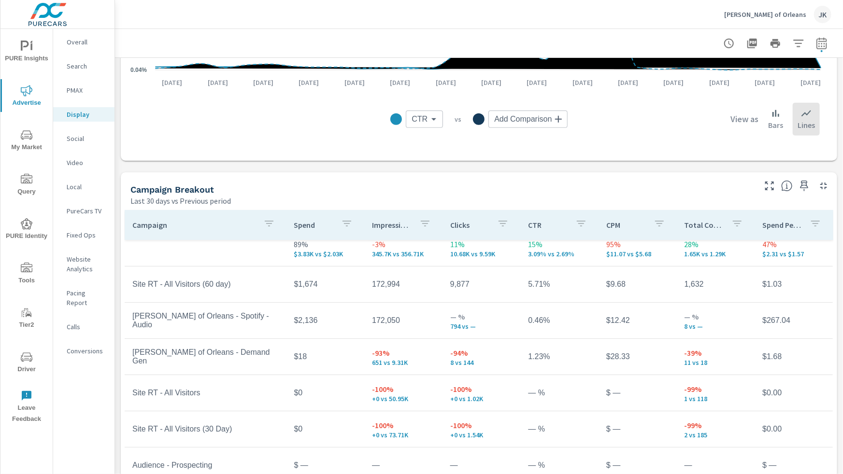
scroll to position [0, 0]
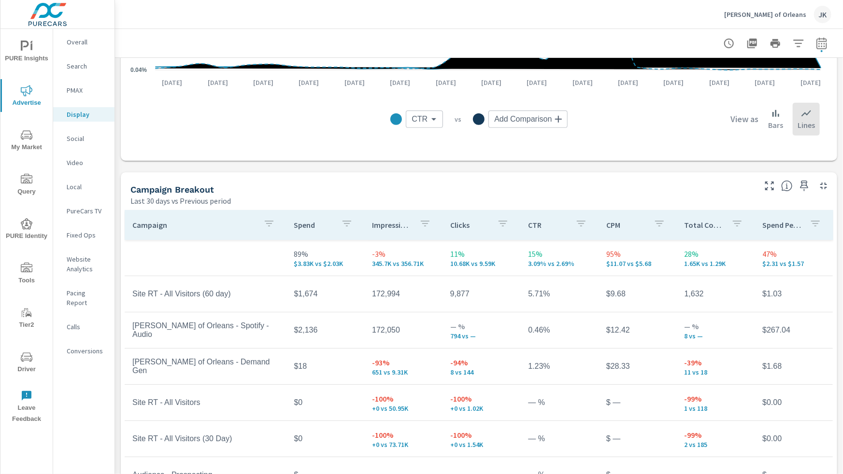
click at [79, 141] on p "Social" at bounding box center [87, 139] width 40 height 10
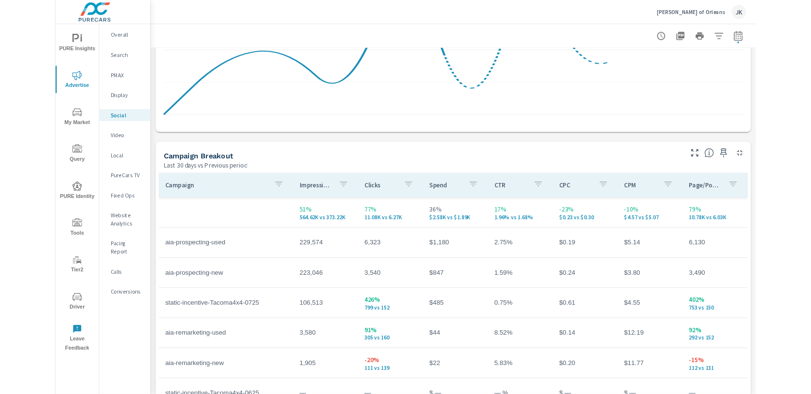
scroll to position [336, 0]
